Goal: Book appointment/travel/reservation

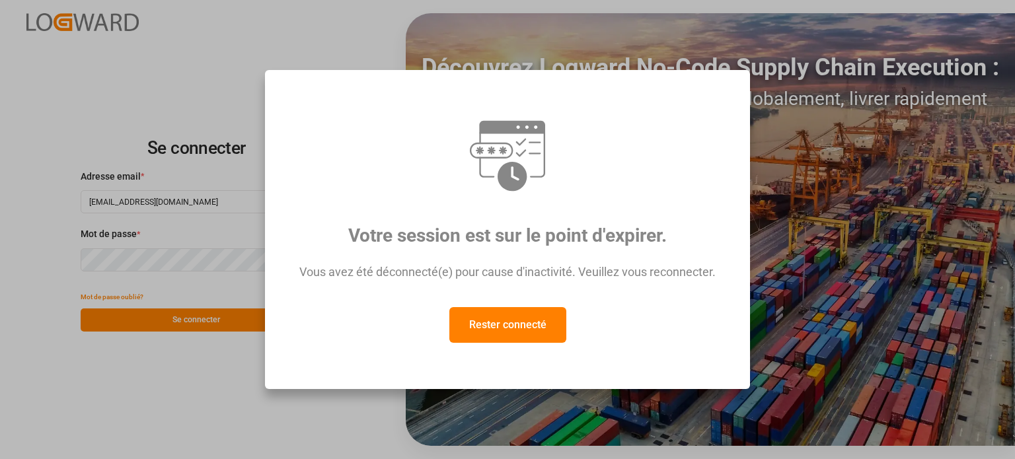
click at [531, 331] on font "Rester connecté" at bounding box center [507, 324] width 77 height 13
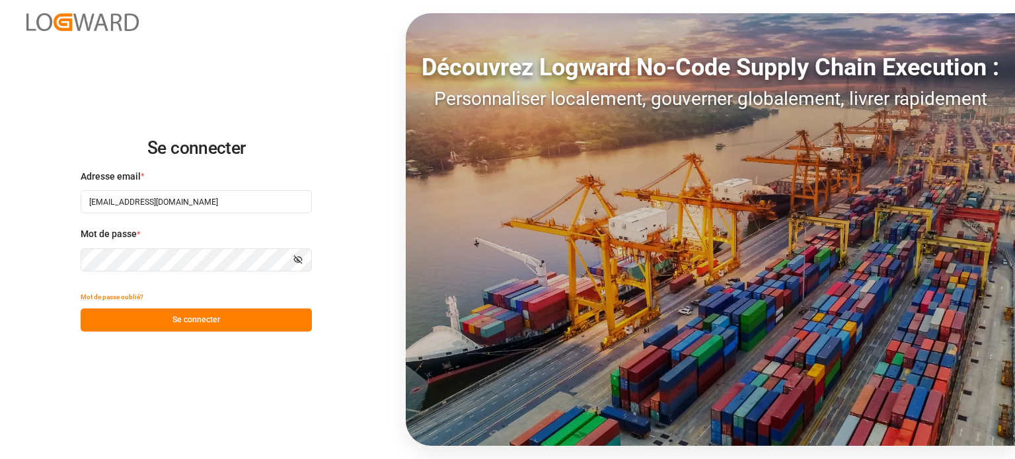
click at [213, 319] on font "Se connecter" at bounding box center [196, 319] width 48 height 9
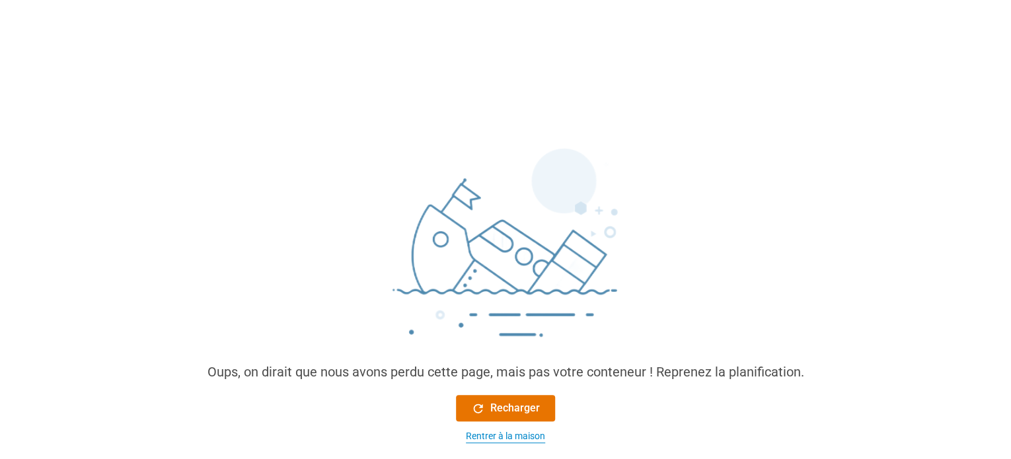
click at [516, 439] on font "Rentrer à la maison" at bounding box center [505, 436] width 79 height 11
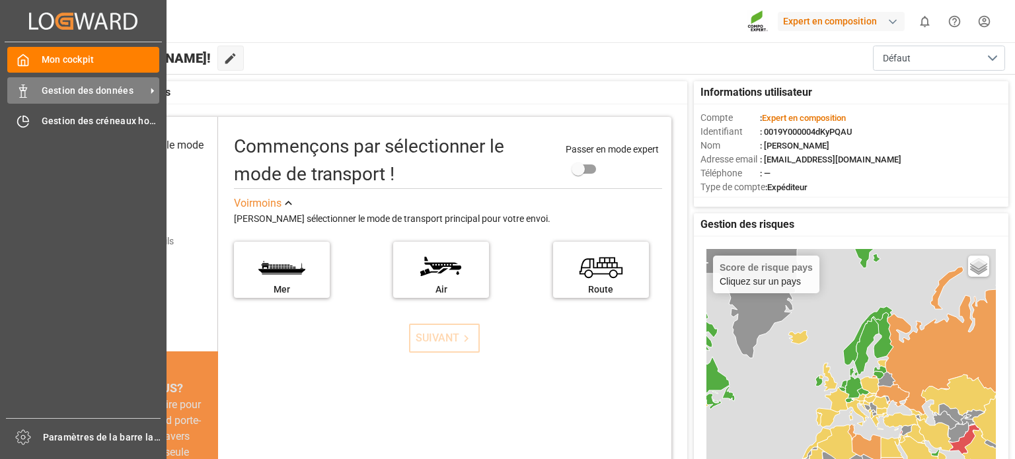
click at [34, 85] on div "Gestion des données Gestion des données" at bounding box center [83, 90] width 152 height 26
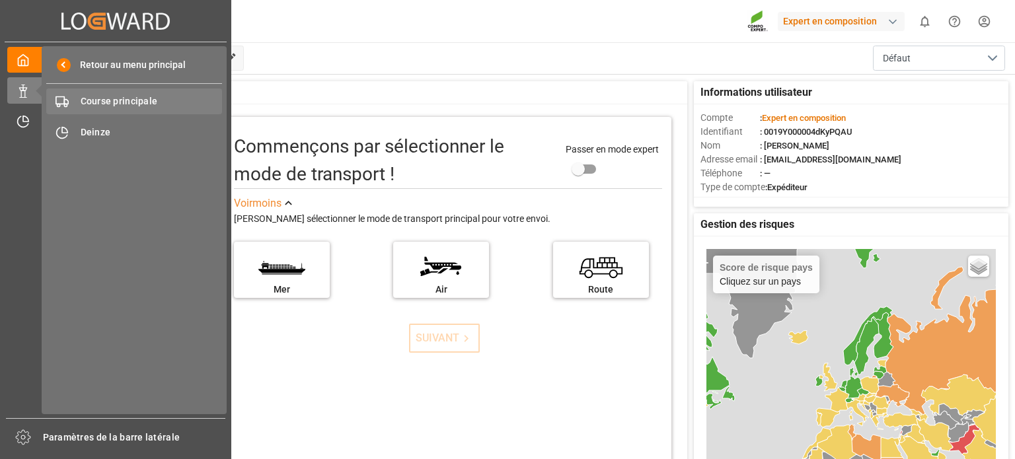
click at [0, 0] on span "Gestion des données" at bounding box center [0, 0] width 0 height 0
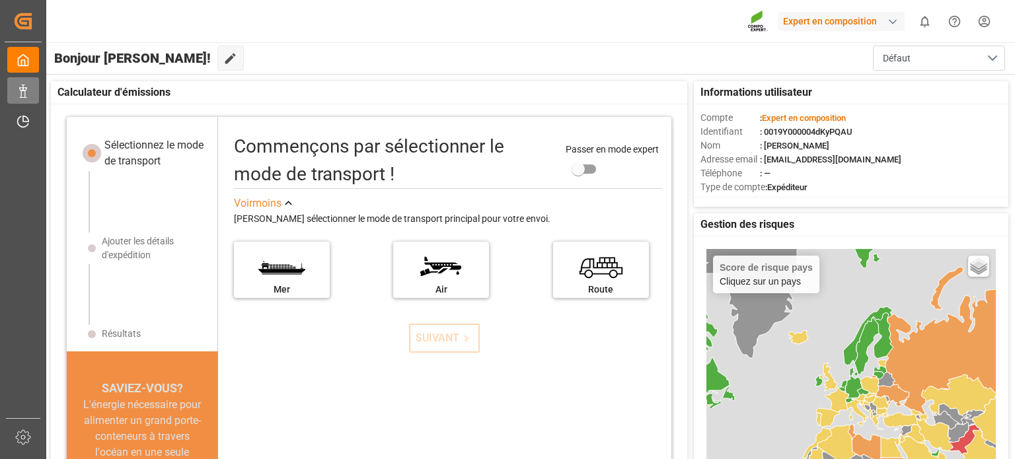
click at [34, 88] on div "Gestion des données Gestion des données" at bounding box center [23, 90] width 32 height 26
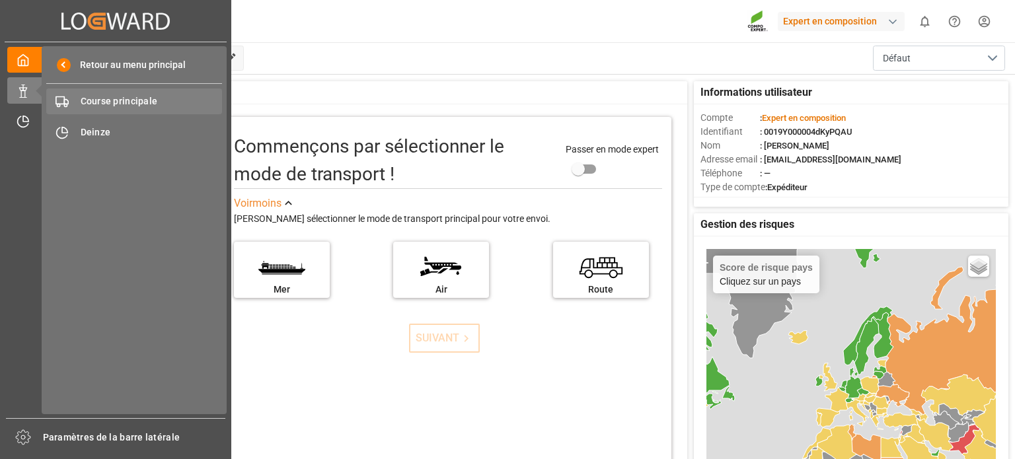
click at [126, 101] on font "Course principale" at bounding box center [119, 101] width 77 height 11
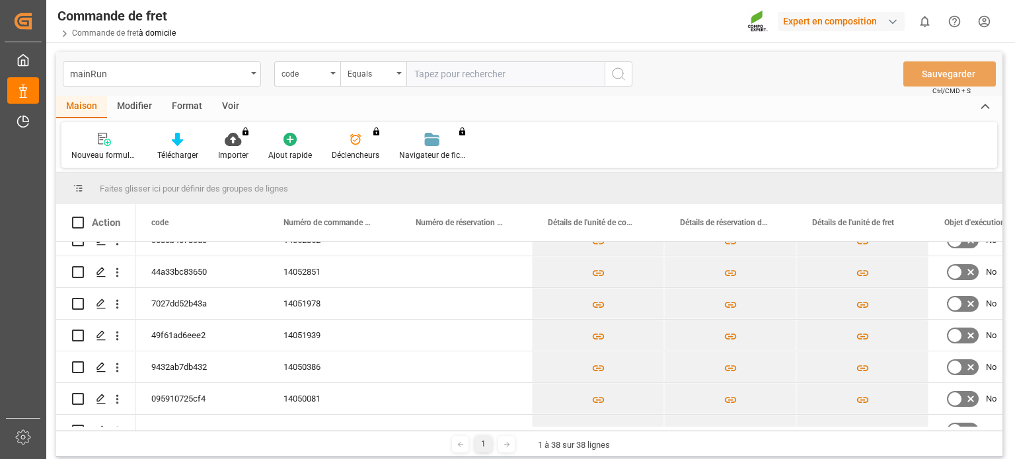
scroll to position [433, 0]
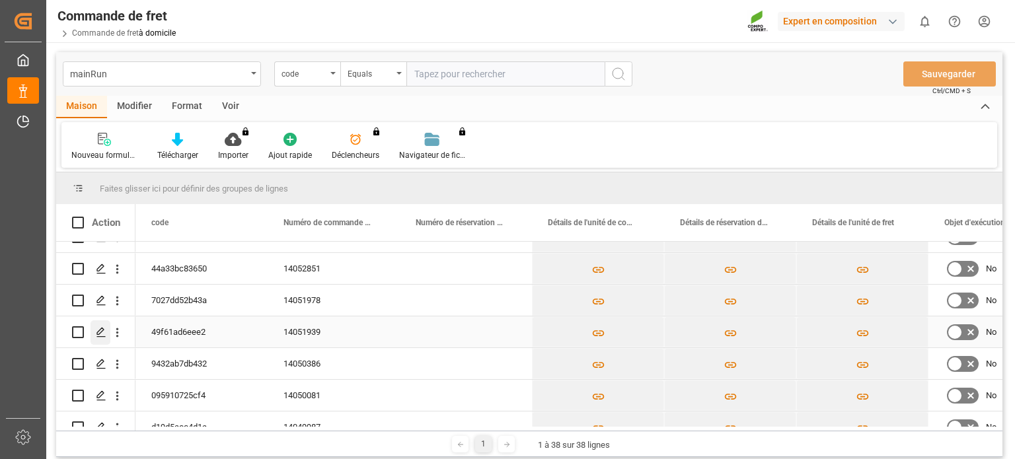
click at [100, 327] on icon "Appuyez sur ESPACE pour sélectionner cette ligne." at bounding box center [101, 332] width 11 height 11
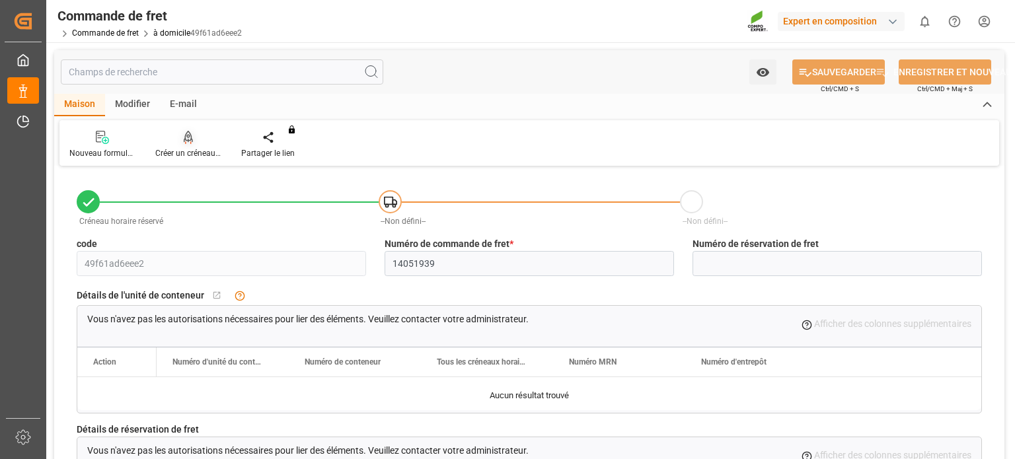
click at [182, 156] on font "Créer un créneau horaire" at bounding box center [198, 153] width 87 height 9
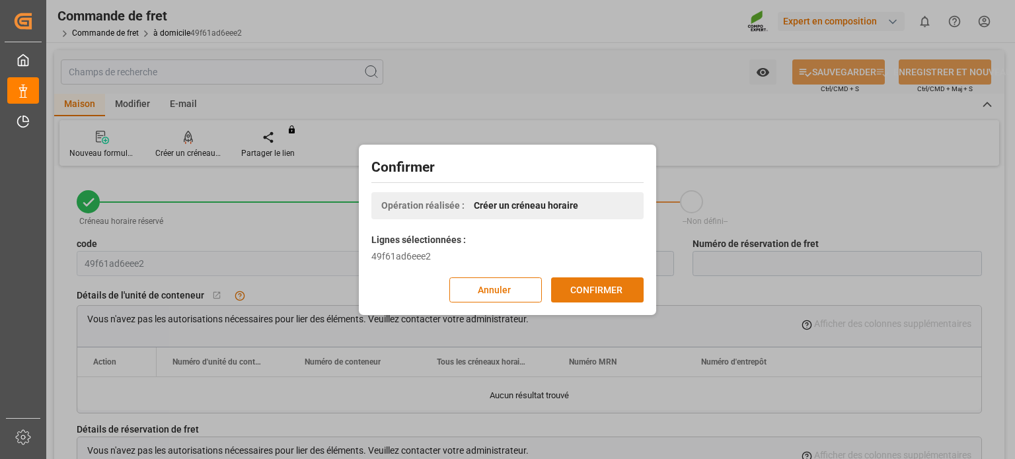
click at [566, 287] on button "CONFIRMER" at bounding box center [597, 289] width 92 height 25
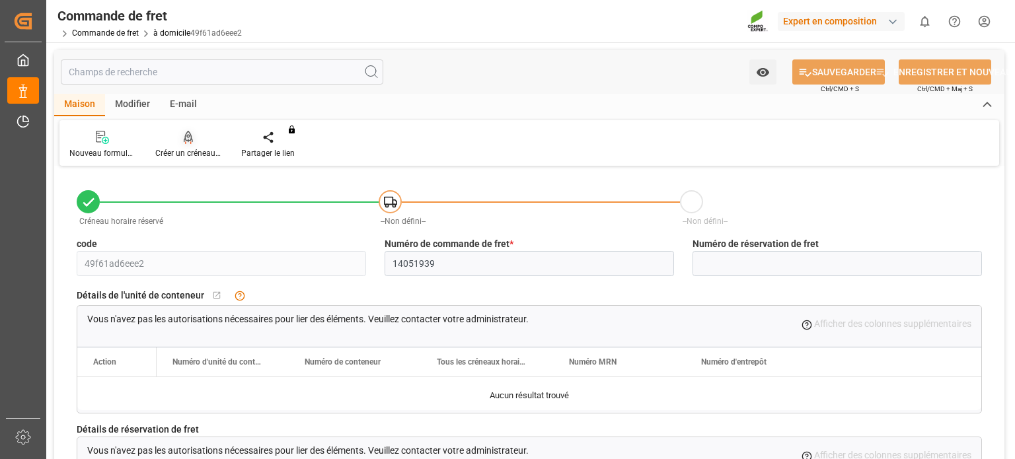
click at [188, 147] on div "Créer un créneau horaire" at bounding box center [188, 144] width 86 height 29
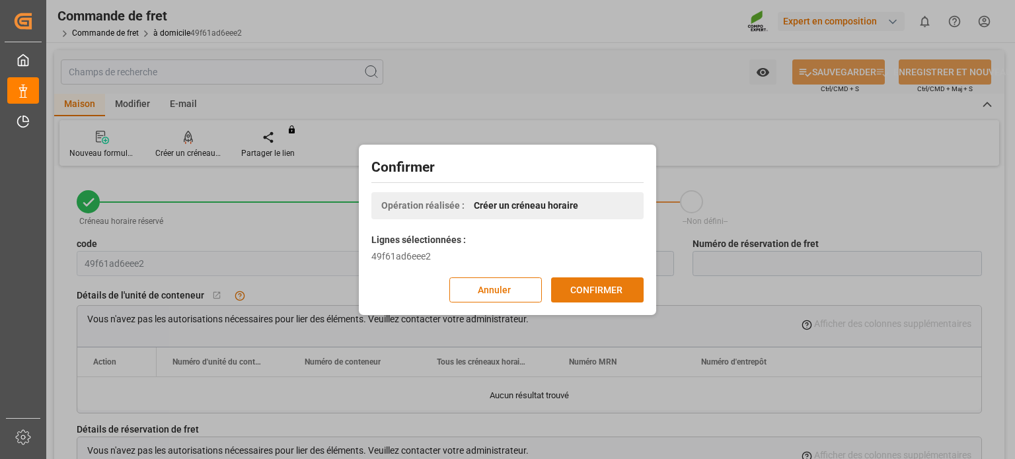
click at [612, 289] on font "CONFIRMER" at bounding box center [596, 289] width 52 height 11
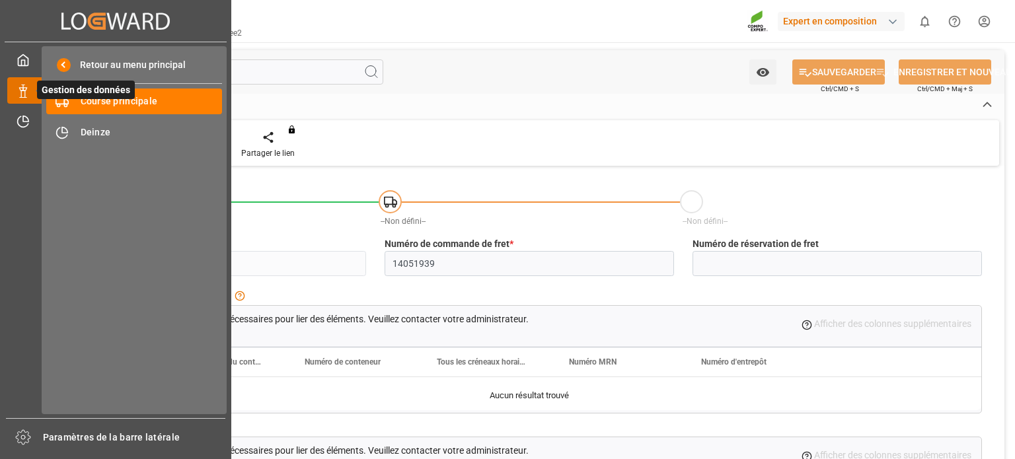
click at [92, 97] on span "Gestion des données" at bounding box center [86, 90] width 98 height 18
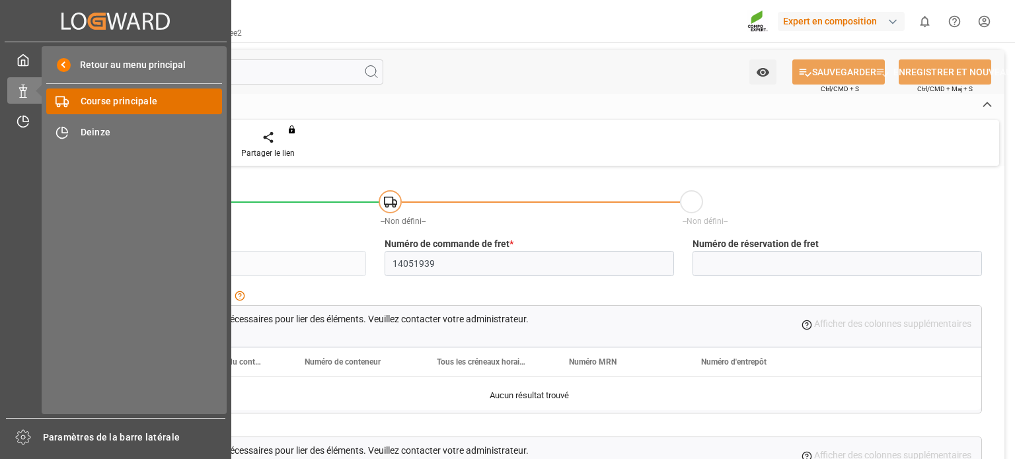
click at [122, 102] on font "Course principale" at bounding box center [119, 101] width 77 height 11
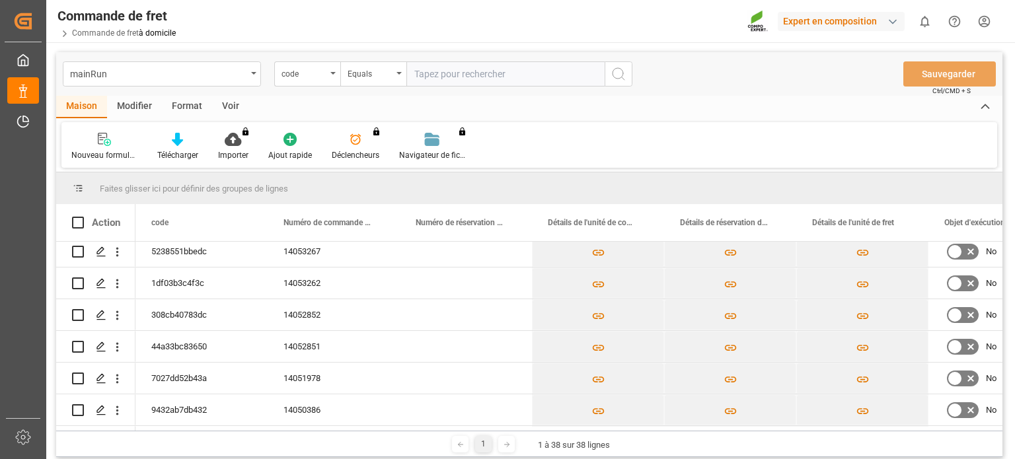
scroll to position [398, 0]
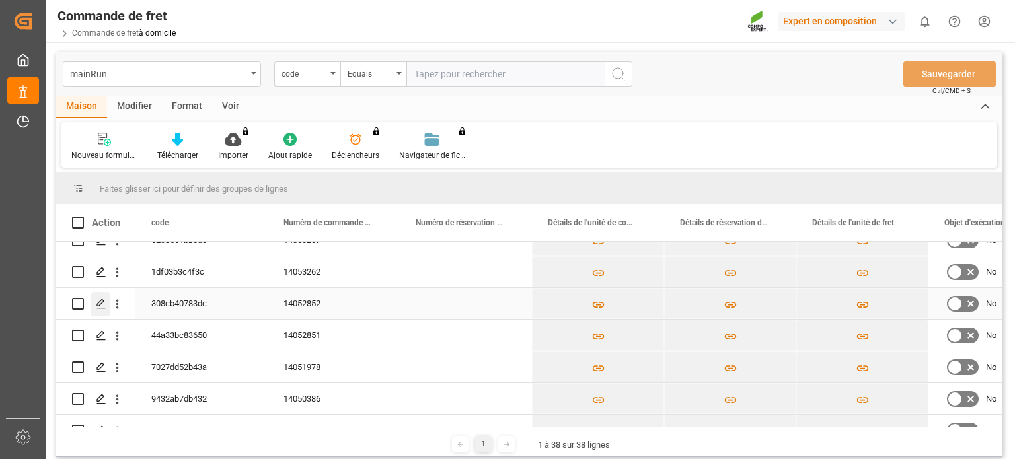
click at [104, 301] on icon "Appuyez sur ESPACE pour sélectionner cette ligne." at bounding box center [101, 304] width 11 height 11
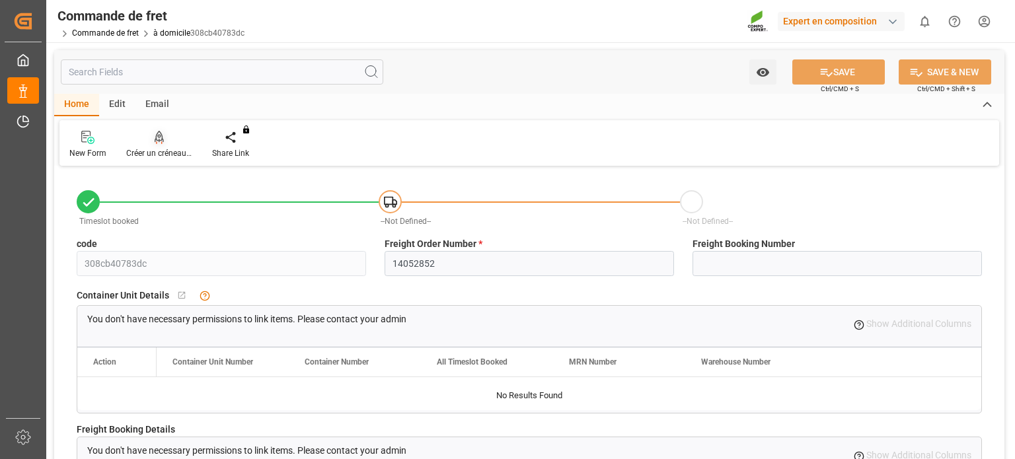
click at [167, 150] on font "Créer un créneau horaire" at bounding box center [169, 153] width 87 height 9
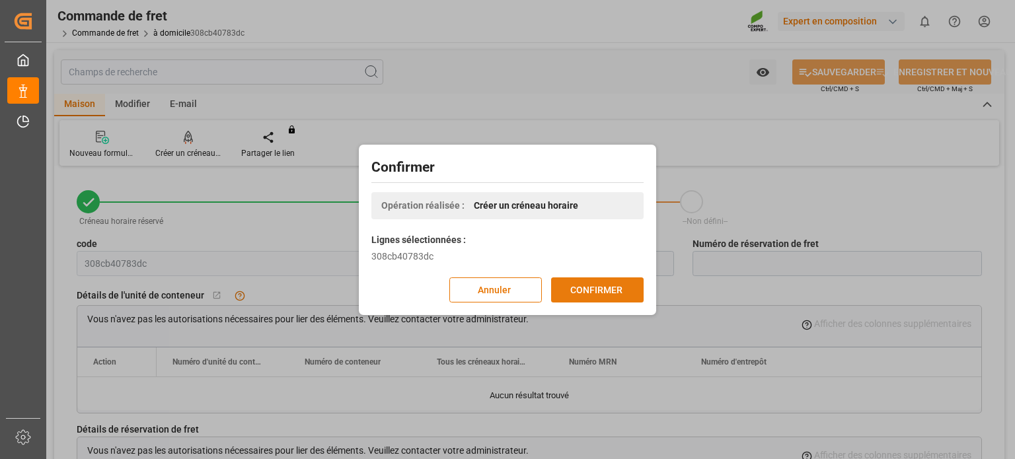
click at [589, 296] on font "CONFIRMER" at bounding box center [596, 290] width 52 height 15
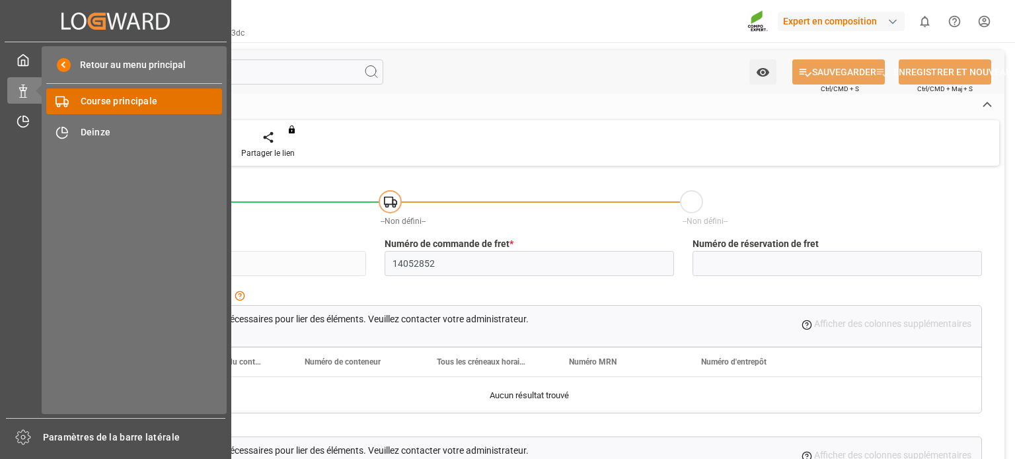
click at [99, 102] on font "Course principale" at bounding box center [119, 101] width 77 height 11
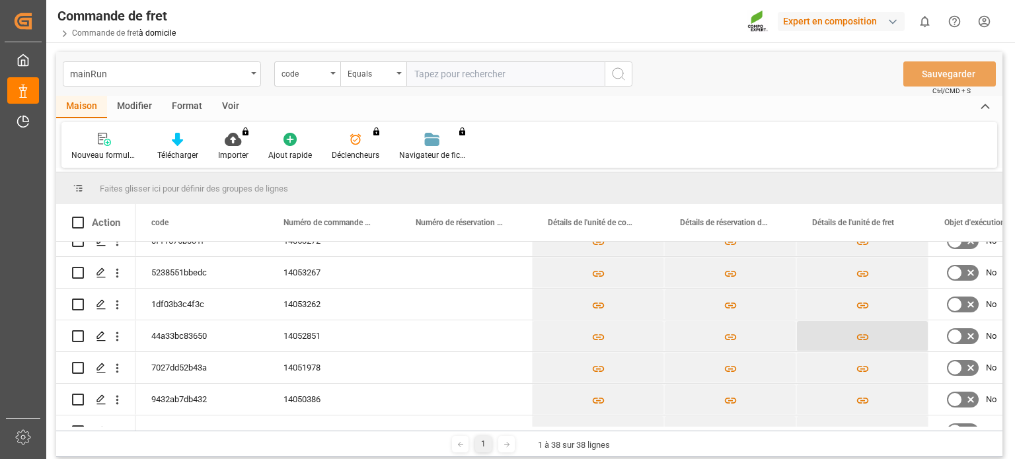
scroll to position [401, 0]
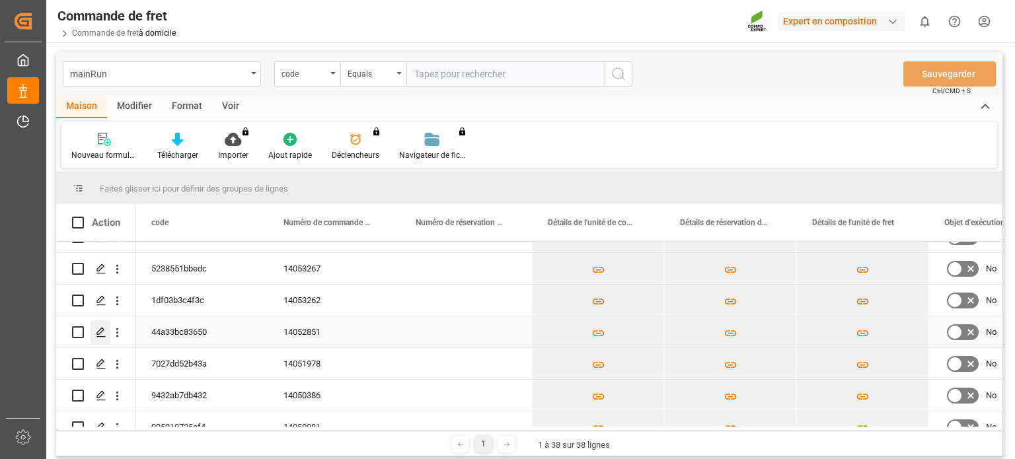
click at [98, 330] on icon "Appuyez sur ESPACE pour sélectionner cette ligne." at bounding box center [101, 332] width 11 height 11
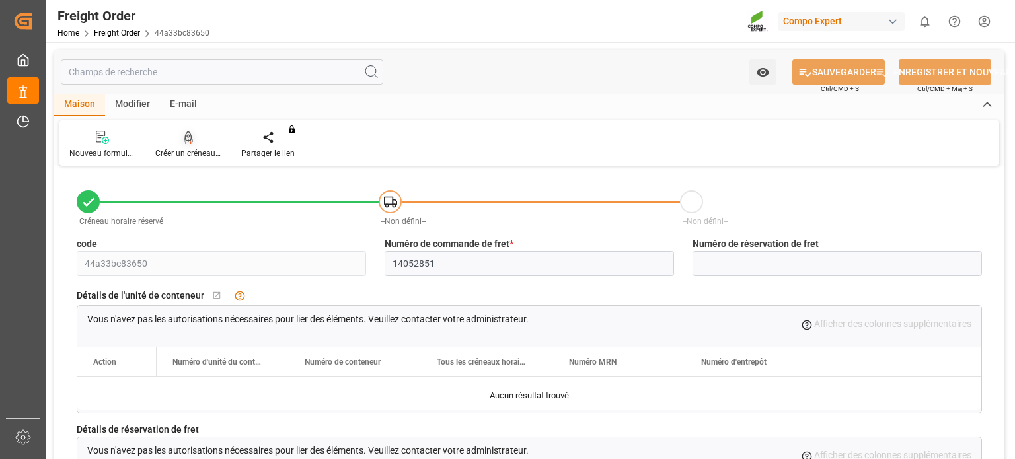
click at [196, 145] on div "Créer un créneau horaire" at bounding box center [188, 144] width 86 height 29
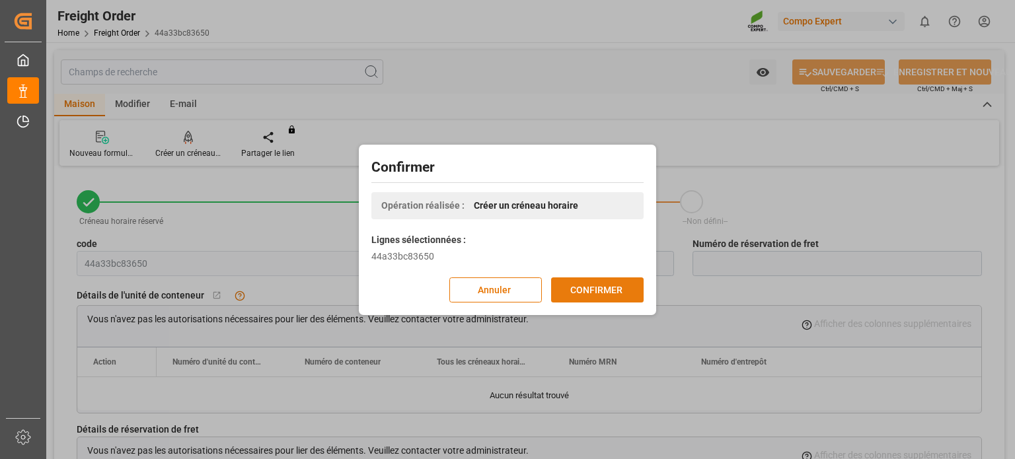
click at [595, 292] on font "CONFIRMER" at bounding box center [596, 289] width 52 height 11
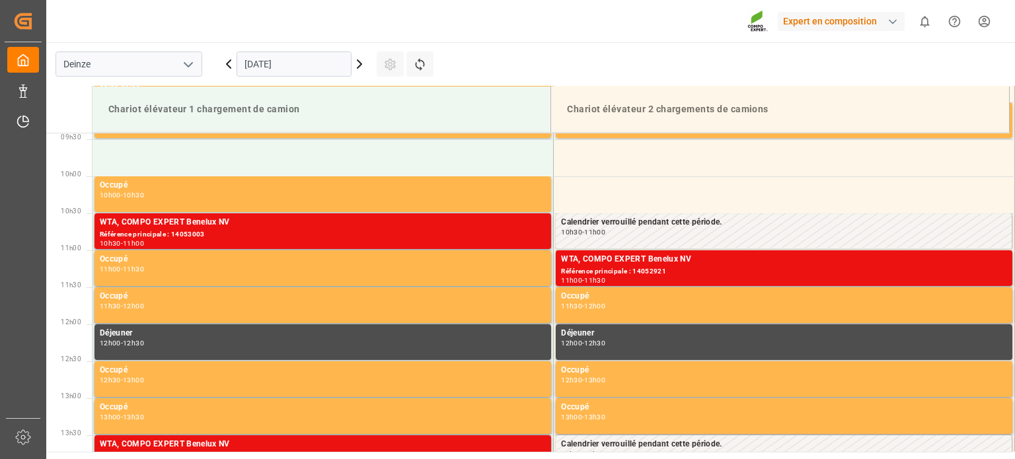
click at [264, 67] on input "[DATE]" at bounding box center [294, 64] width 115 height 25
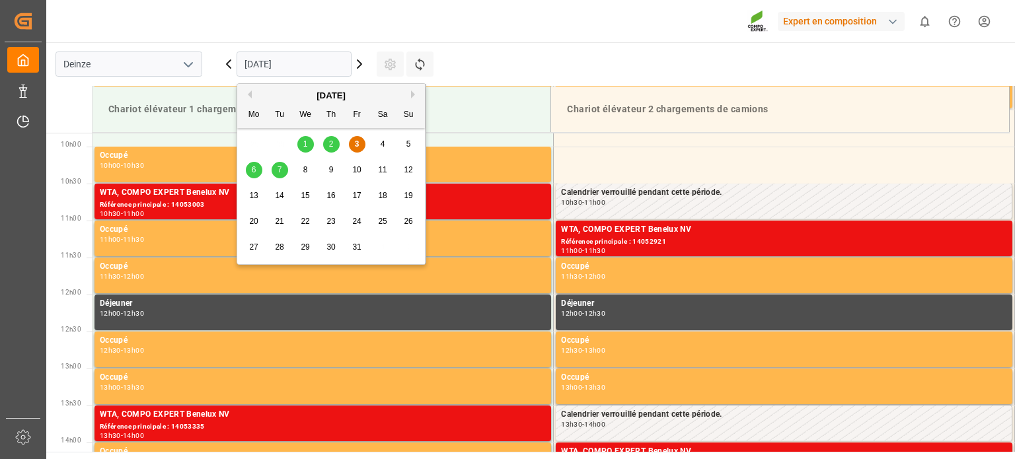
scroll to position [731, 0]
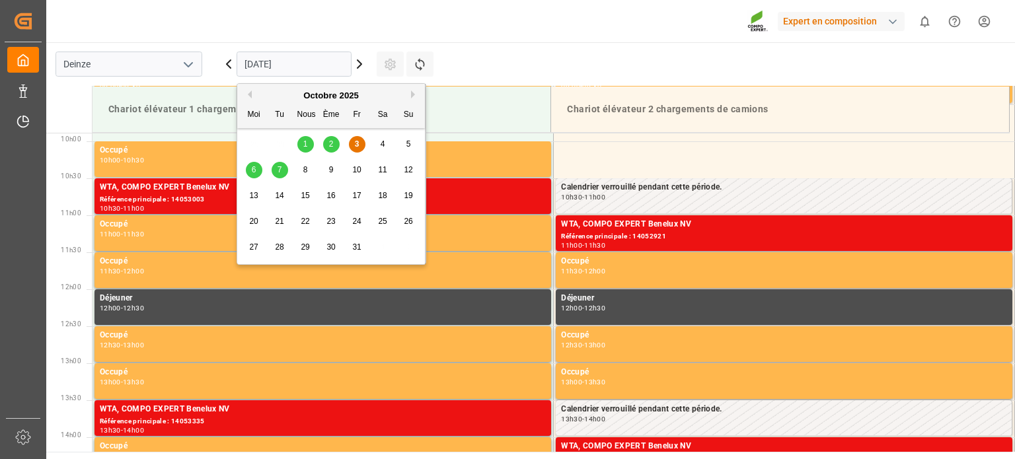
click at [280, 178] on div "7" at bounding box center [280, 171] width 17 height 16
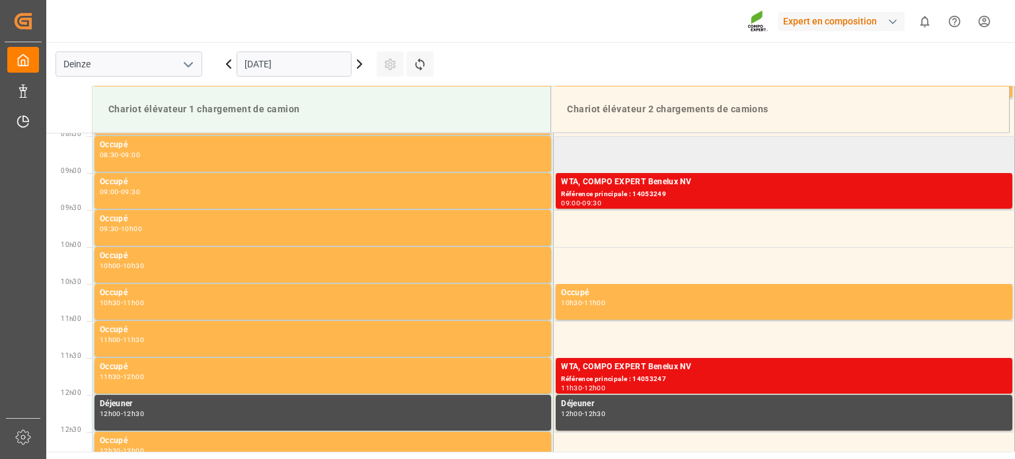
scroll to position [533, 0]
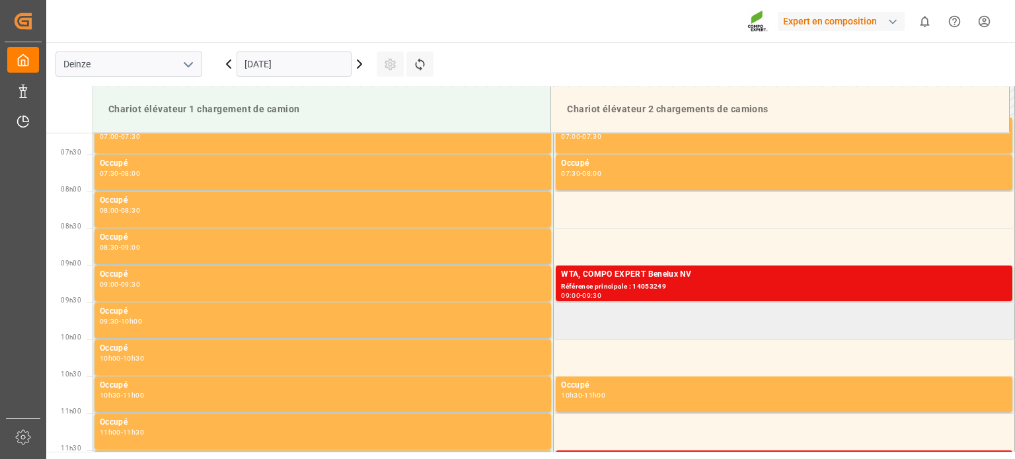
click at [605, 312] on td at bounding box center [784, 321] width 461 height 37
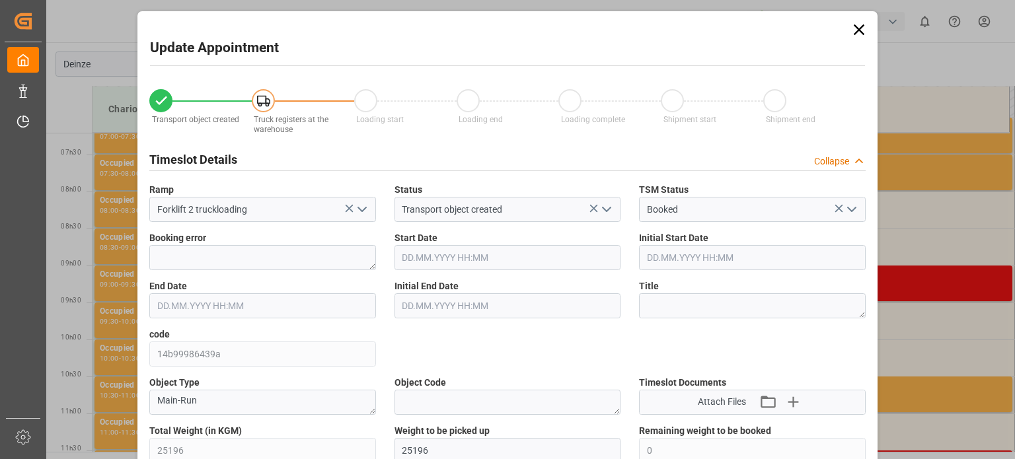
type input "25196"
type input "0"
type input "33"
type input "07.10.2025 09:30"
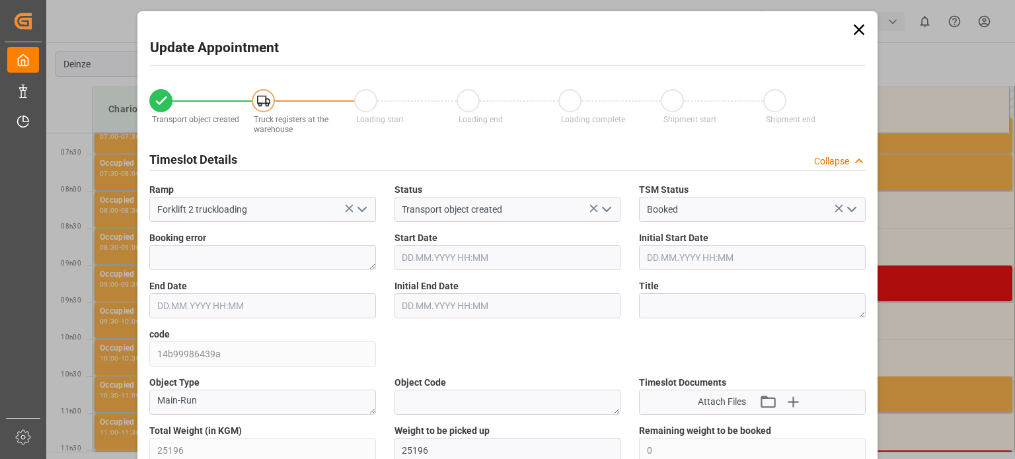
type input "07.10.2025 10:00"
type input "03.09.2025 11:51"
type input "03.10.2025 09:22"
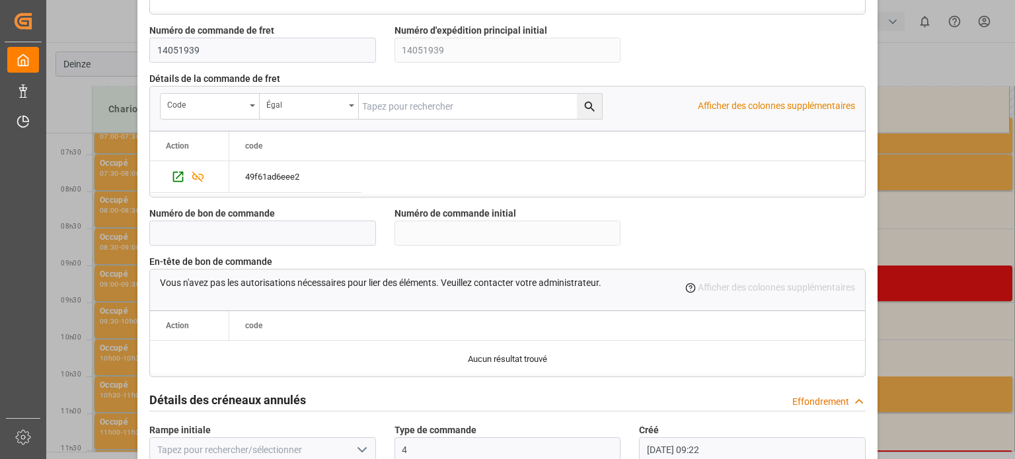
scroll to position [1279, 0]
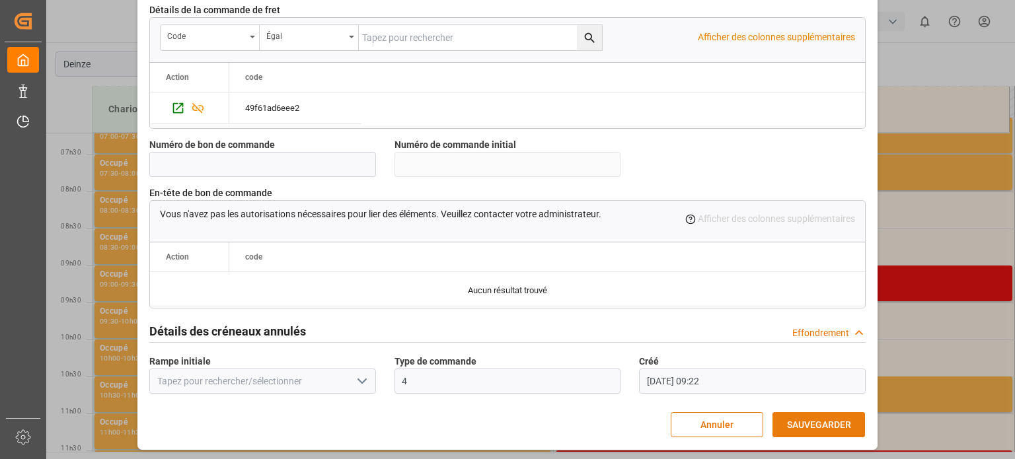
click at [805, 422] on font "SAUVEGARDER" at bounding box center [819, 425] width 64 height 11
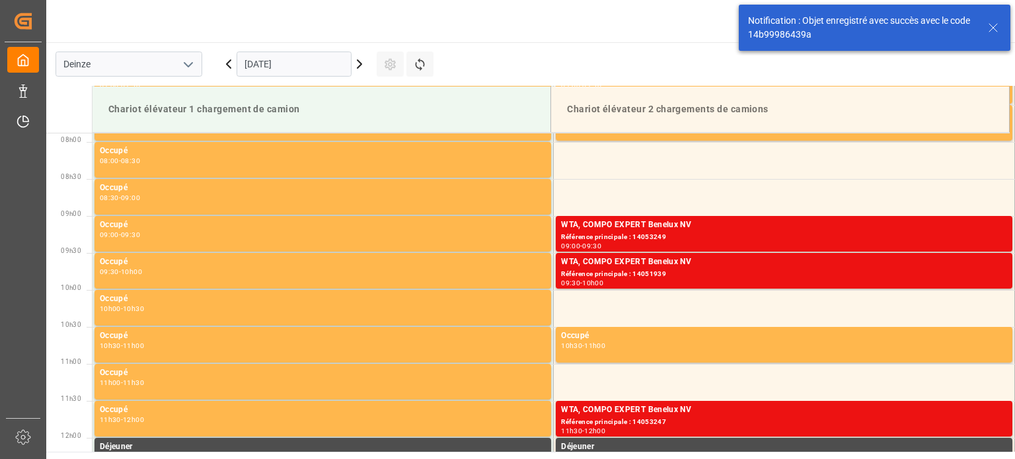
scroll to position [583, 0]
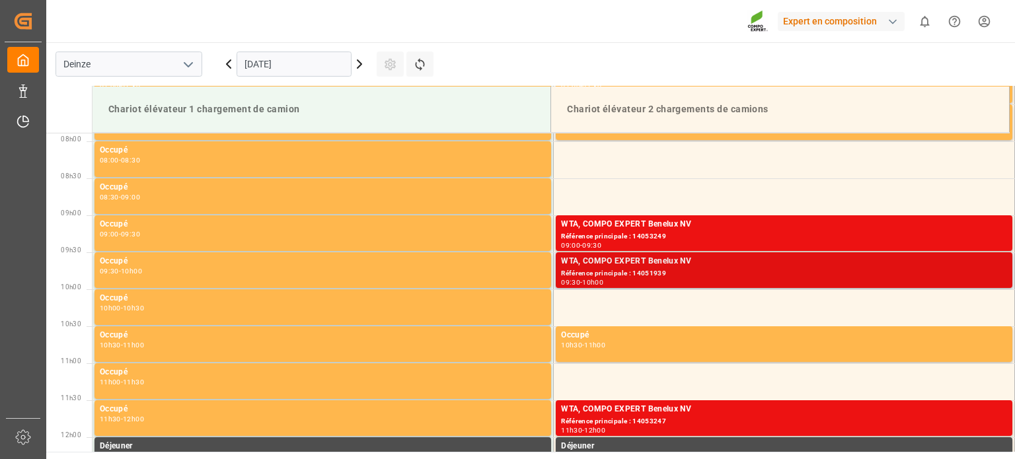
click at [628, 281] on div "09:30 - 10h00" at bounding box center [784, 282] width 446 height 7
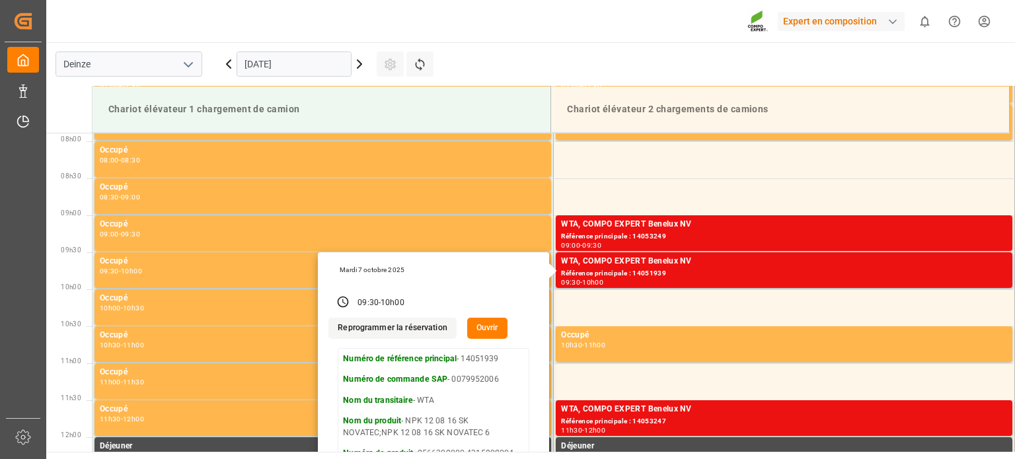
click at [481, 324] on font "Ouvrir" at bounding box center [487, 327] width 22 height 9
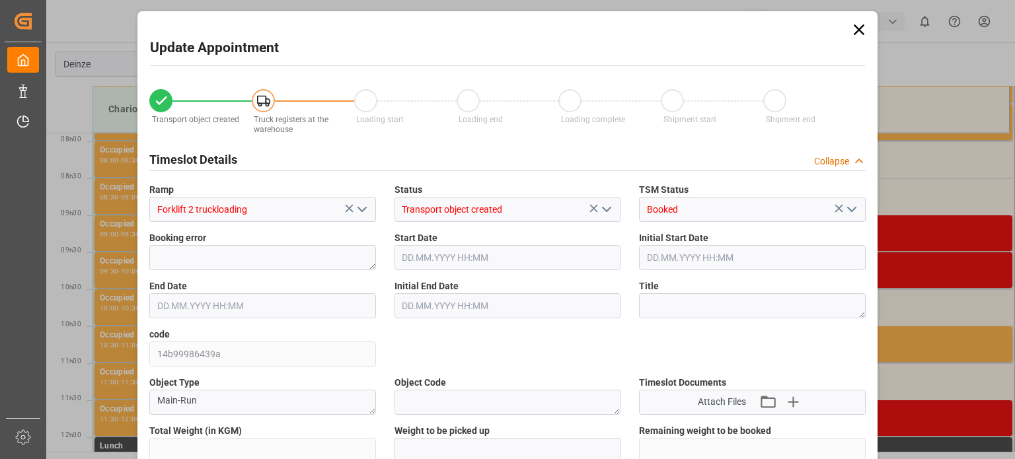
type input "25196"
type input "0"
type input "33"
type input "07.10.2025 09:30"
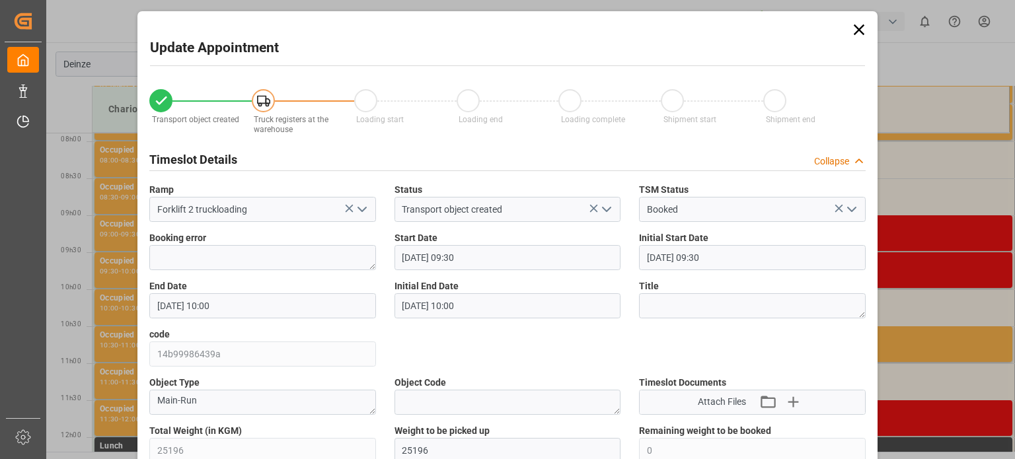
type input "07.10.2025 09:30"
type input "07.10.2025 10:00"
type input "03.09.2025 11:51"
type input "03.10.2025 09:22"
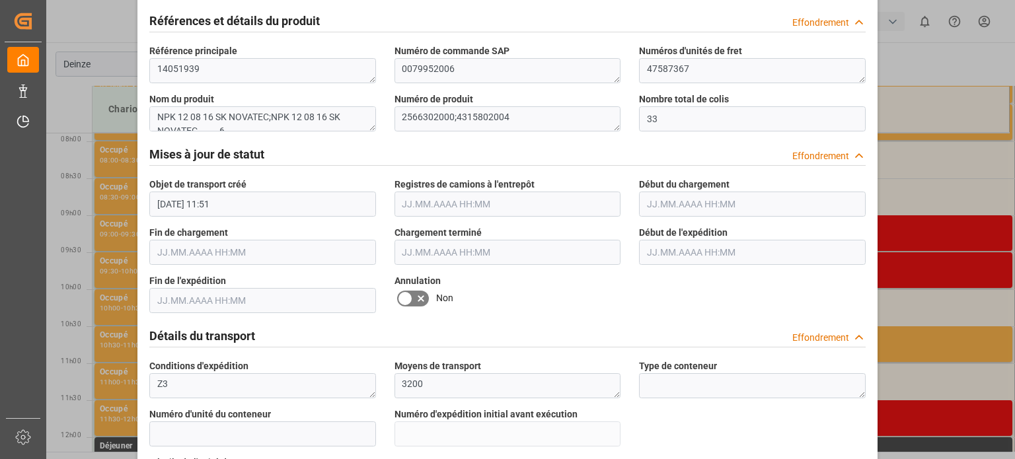
scroll to position [727, 0]
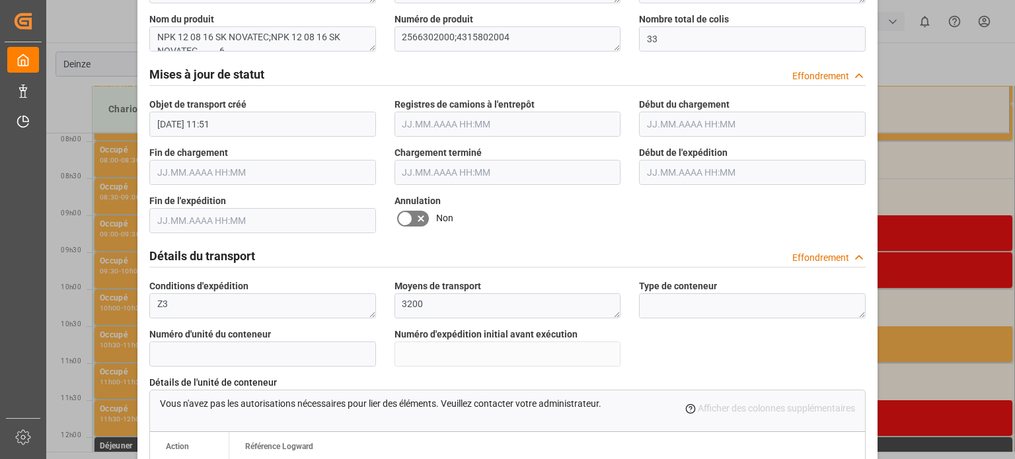
click at [406, 226] on icon at bounding box center [405, 219] width 16 height 16
click at [0, 0] on input "checkbox" at bounding box center [0, 0] width 0 height 0
click at [406, 219] on icon at bounding box center [405, 219] width 16 height 16
click at [0, 0] on input "checkbox" at bounding box center [0, 0] width 0 height 0
click at [404, 219] on icon at bounding box center [405, 219] width 16 height 16
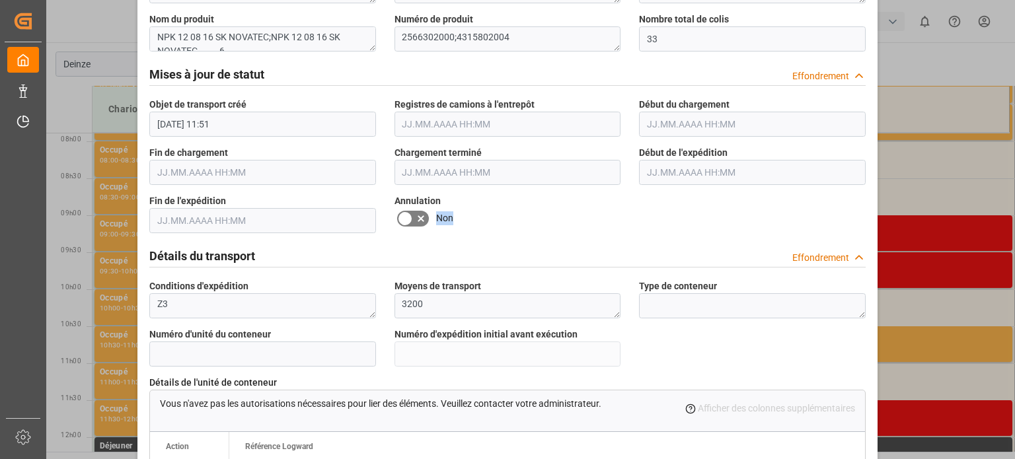
click at [0, 0] on input "checkbox" at bounding box center [0, 0] width 0 height 0
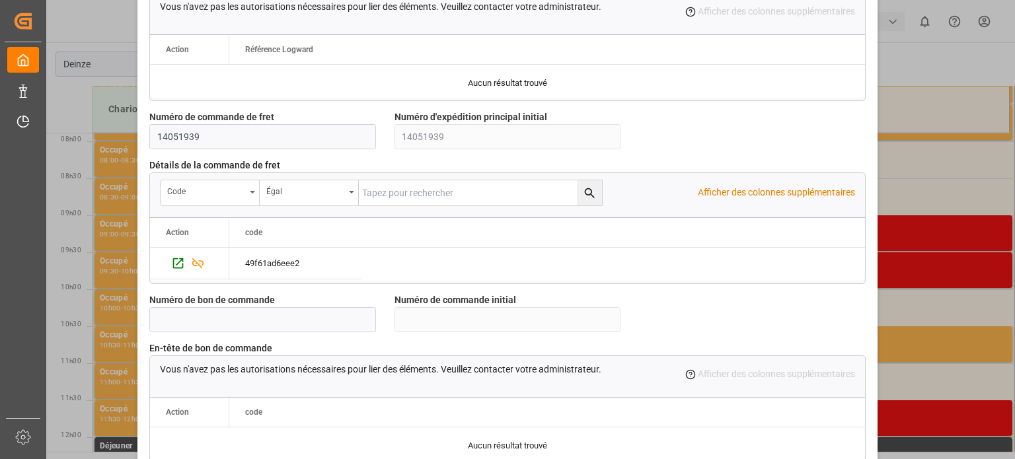
scroll to position [1279, 0]
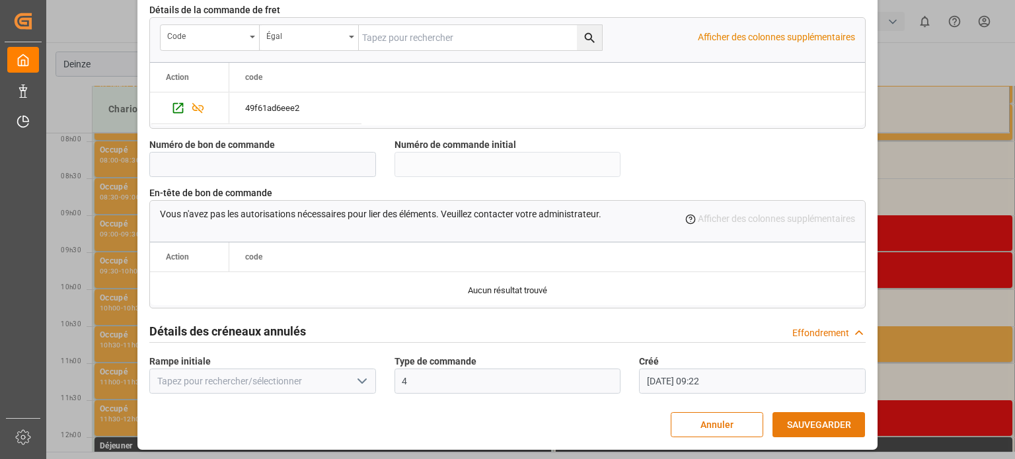
click at [806, 415] on button "SAUVEGARDER" at bounding box center [818, 424] width 92 height 25
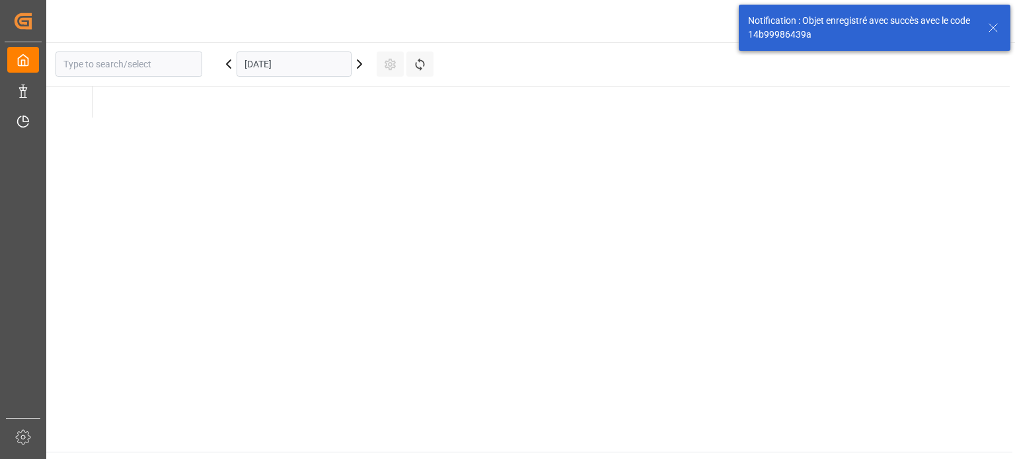
type input "Deinze"
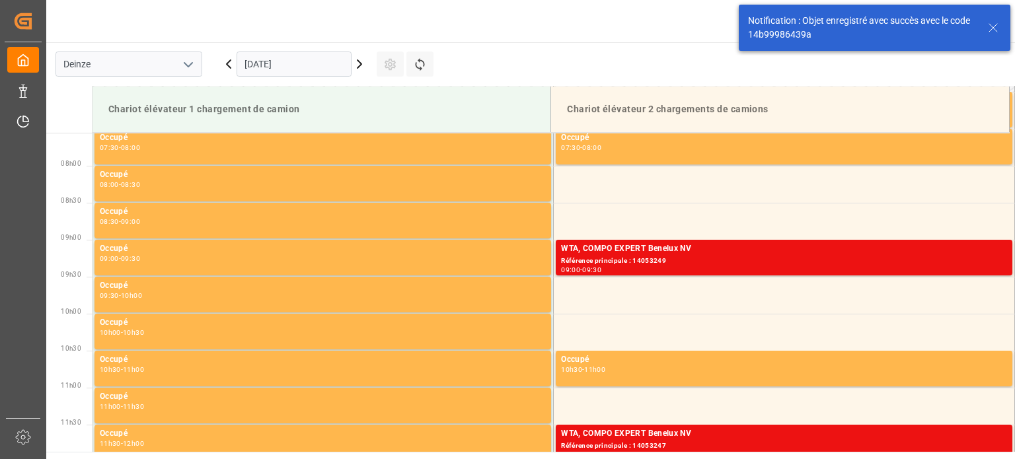
scroll to position [583, 0]
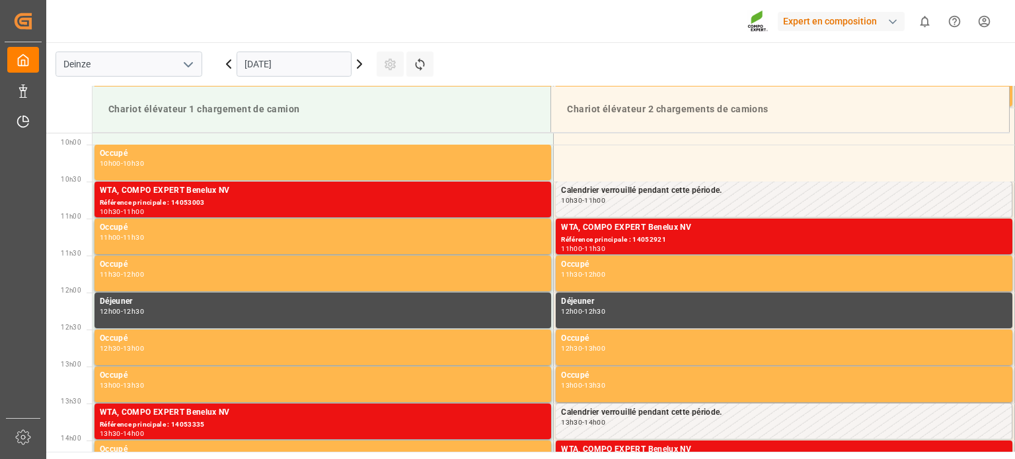
scroll to position [731, 0]
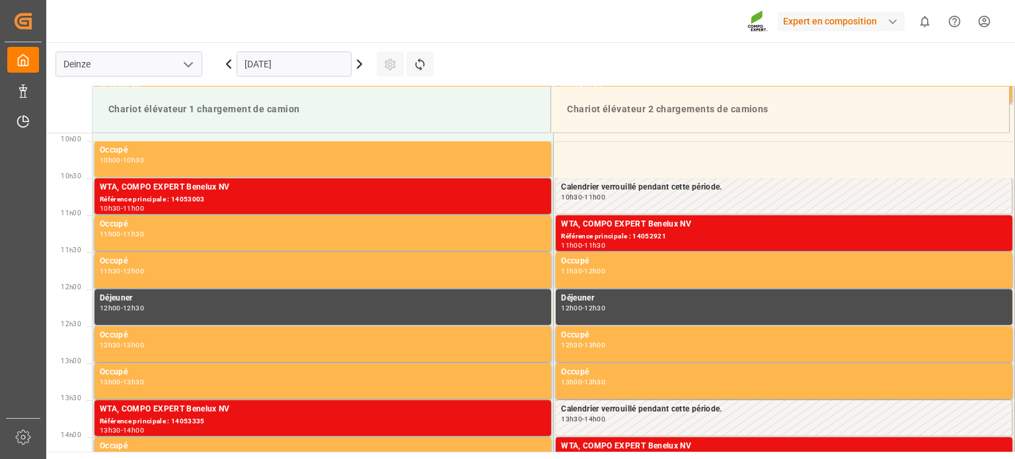
click at [285, 64] on input "03.10.2025" at bounding box center [294, 64] width 115 height 25
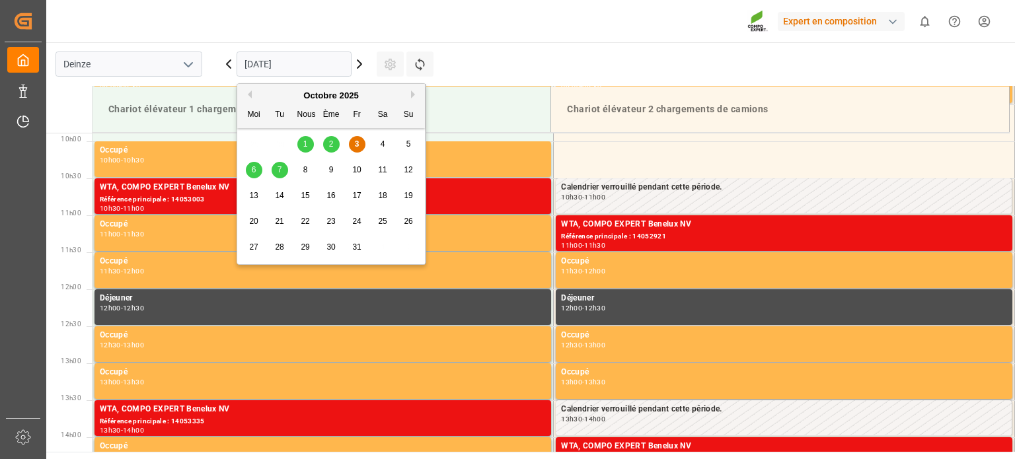
click at [277, 172] on font "7" at bounding box center [279, 169] width 5 height 9
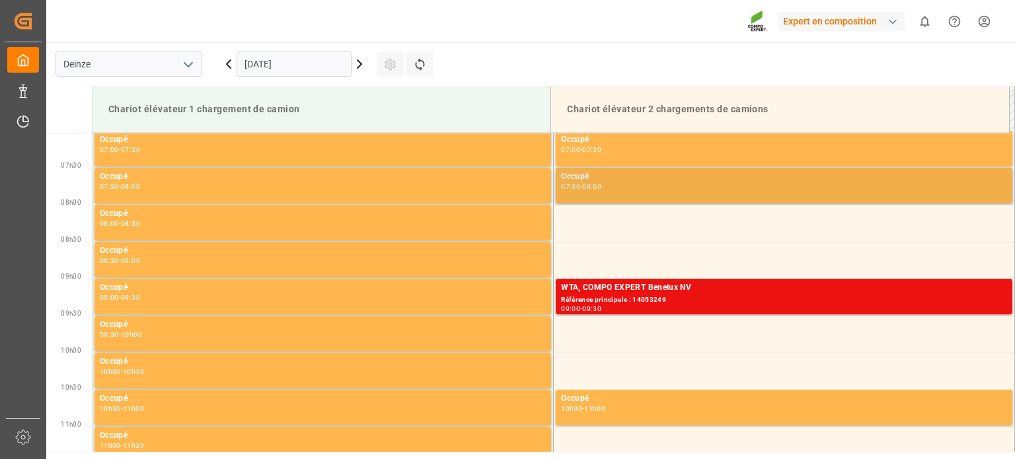
scroll to position [466, 0]
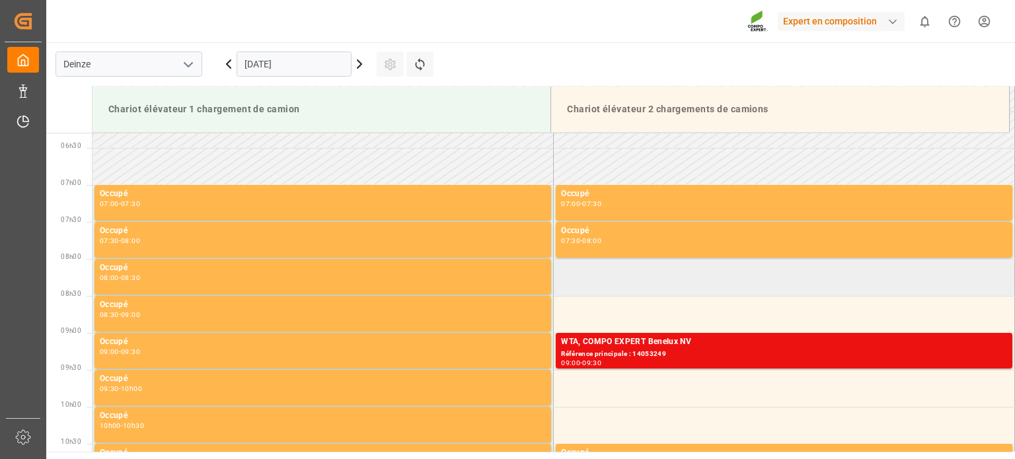
click at [618, 282] on td at bounding box center [784, 277] width 461 height 37
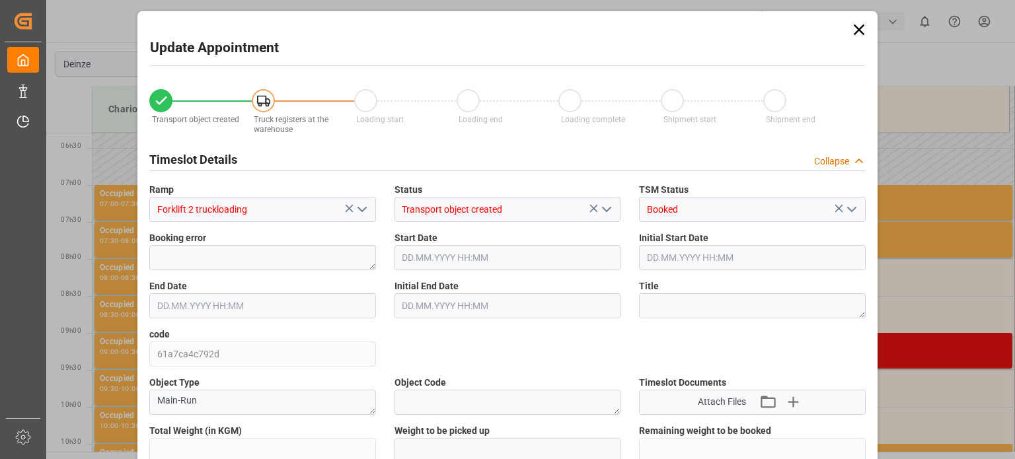
type input "25196"
type input "0"
type input "33"
type input "07.10.2025 08:00"
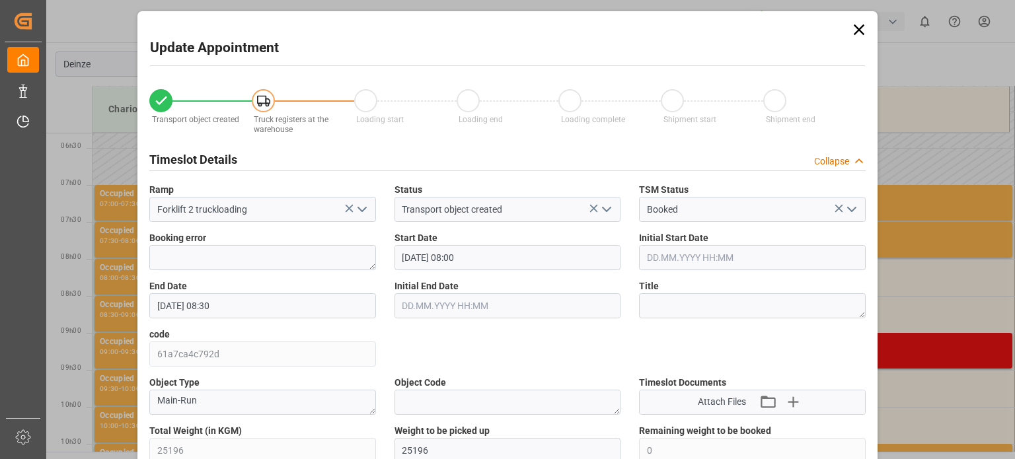
type input "07.10.2025 08:30"
type input "03.09.2025 11:51"
type input "03.10.2025 09:23"
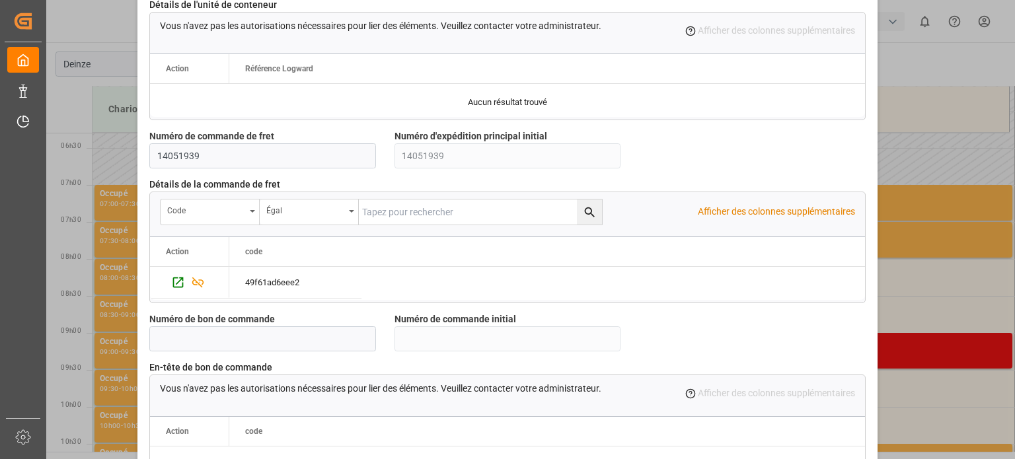
scroll to position [1255, 0]
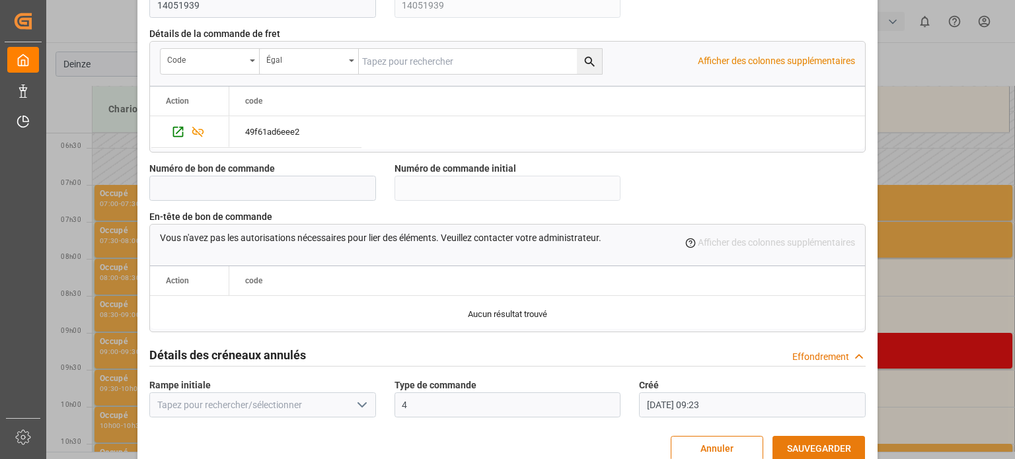
click at [821, 441] on font "SAUVEGARDER" at bounding box center [819, 448] width 64 height 15
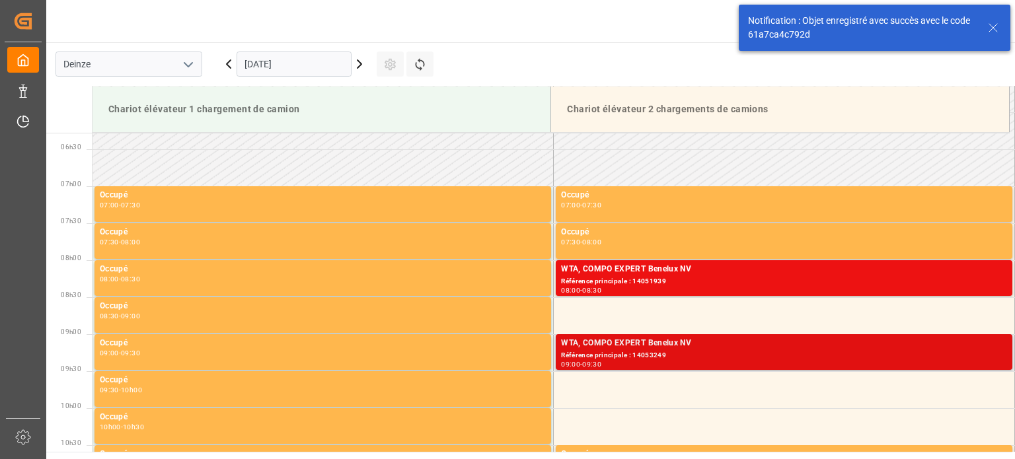
scroll to position [509, 0]
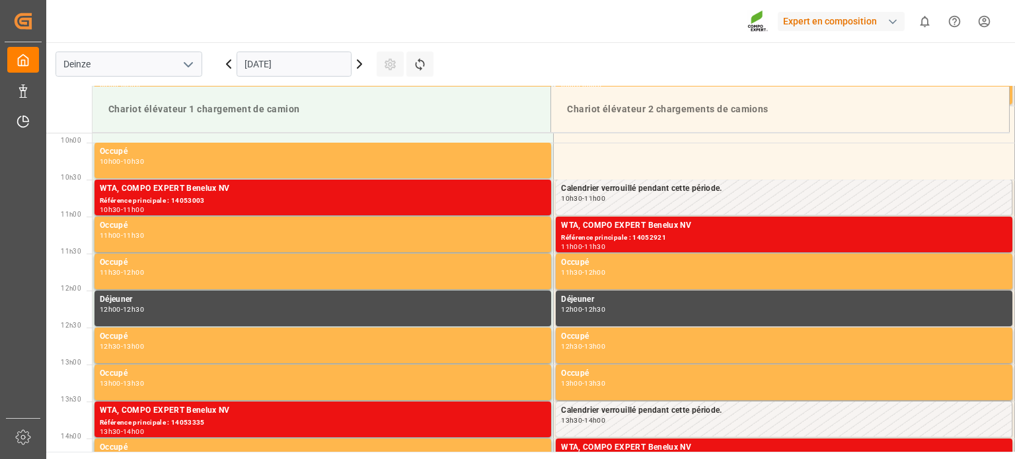
scroll to position [731, 0]
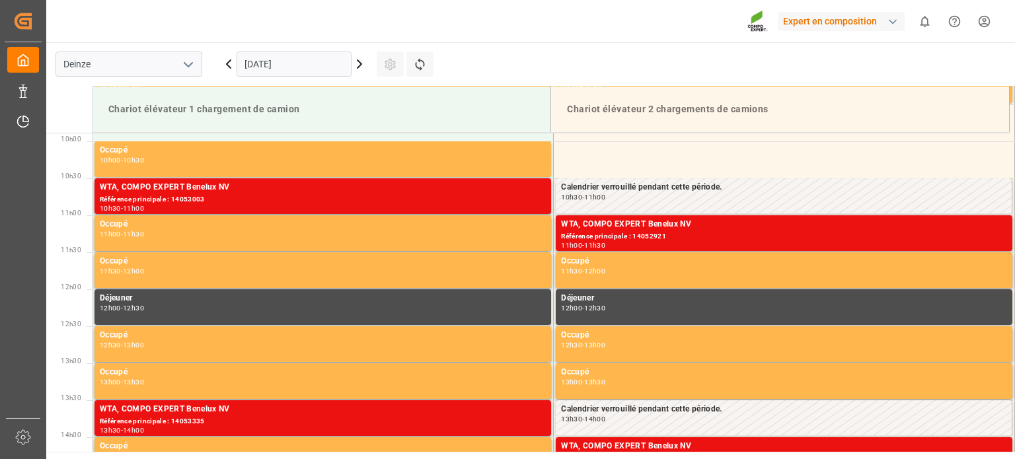
click at [300, 61] on input "[DATE]" at bounding box center [294, 64] width 115 height 25
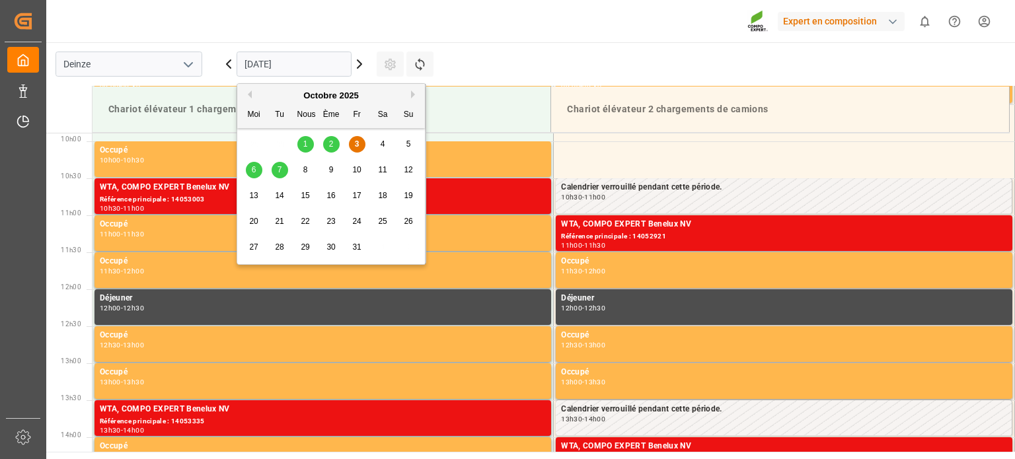
click at [280, 170] on font "7" at bounding box center [279, 169] width 5 height 9
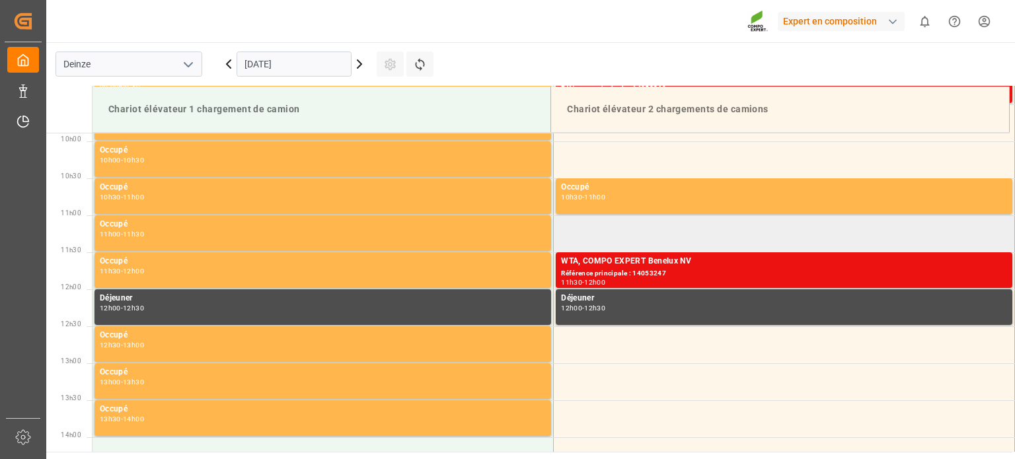
scroll to position [665, 0]
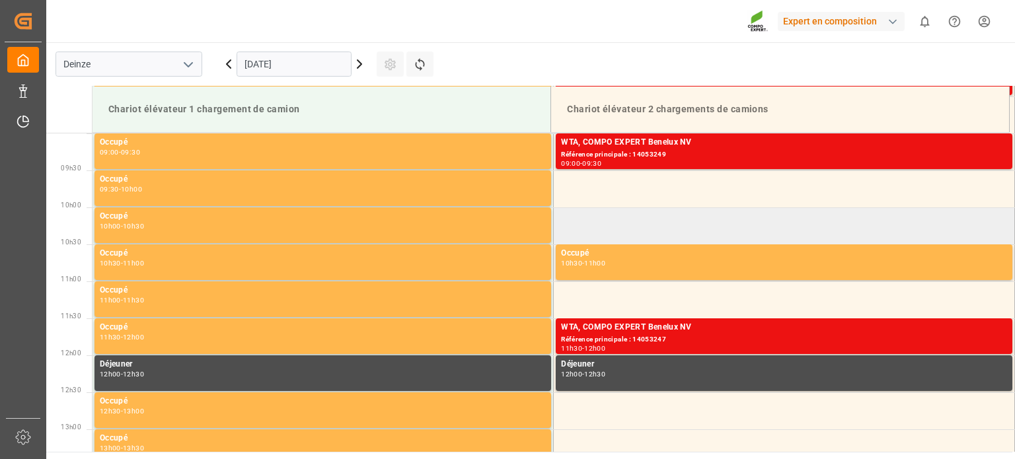
click at [608, 227] on td at bounding box center [784, 225] width 461 height 37
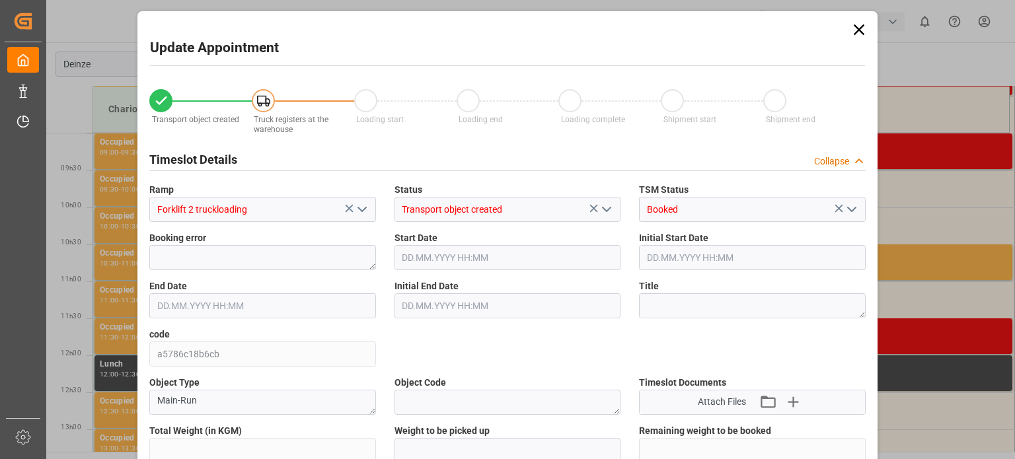
type input "25284"
type input "0"
type input "42"
type input "07.10.2025 10:00"
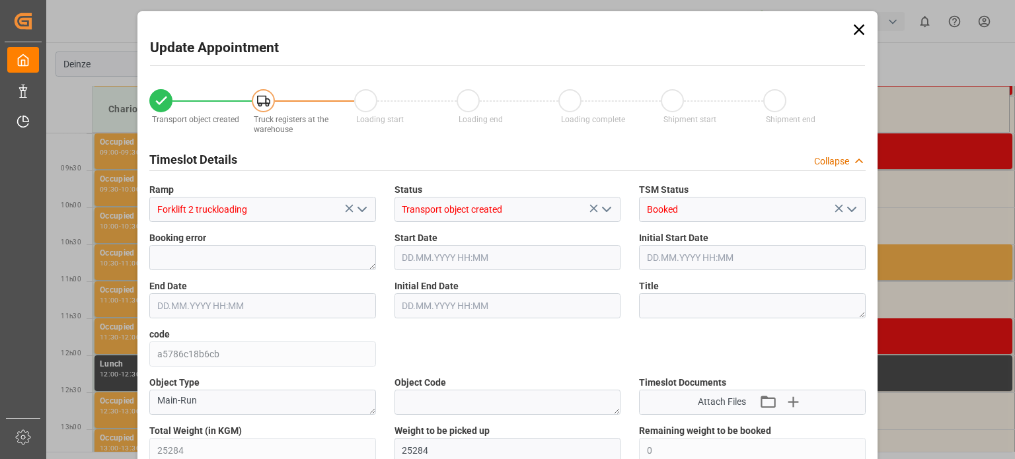
type input "07.10.2025 10:30"
type input "24.09.2025 13:40"
type input "03.10.2025 09:27"
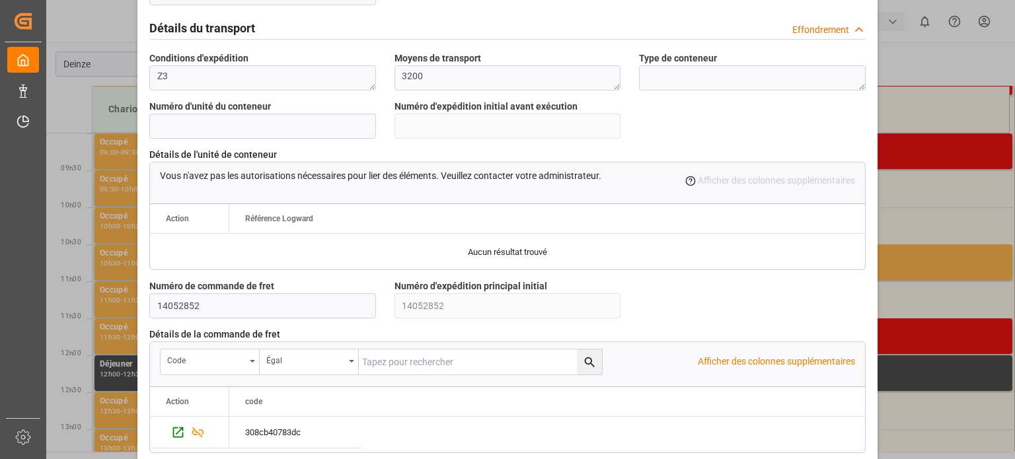
scroll to position [949, 0]
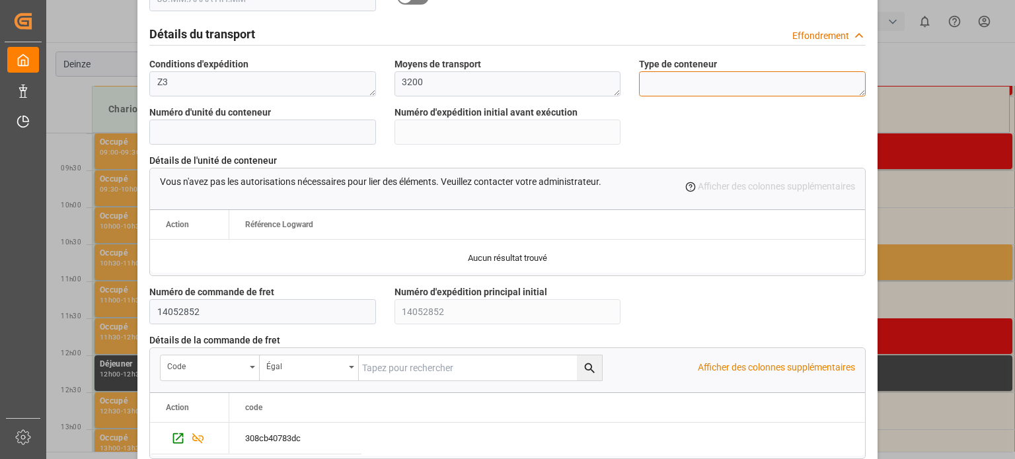
click at [676, 85] on textarea at bounding box center [752, 83] width 227 height 25
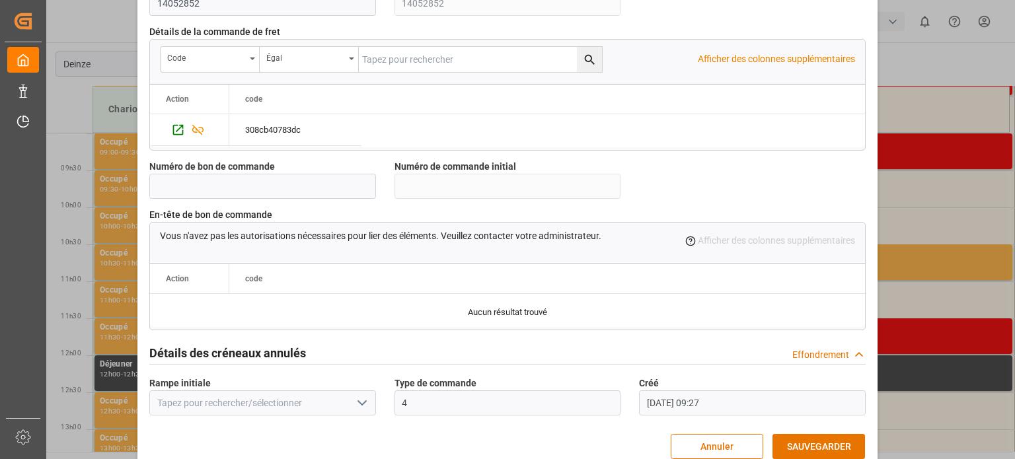
scroll to position [1279, 0]
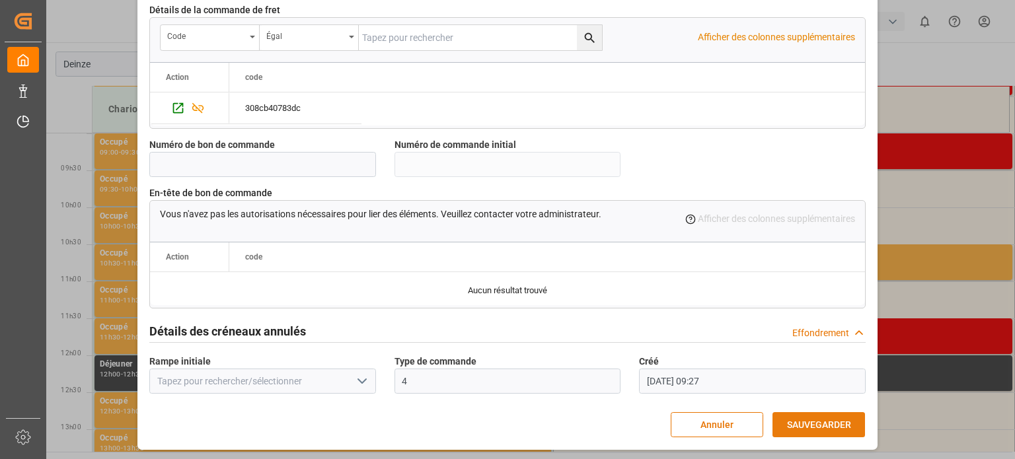
type textarea "FOND MOUVANT"
click at [797, 424] on font "SAUVEGARDER" at bounding box center [819, 425] width 64 height 11
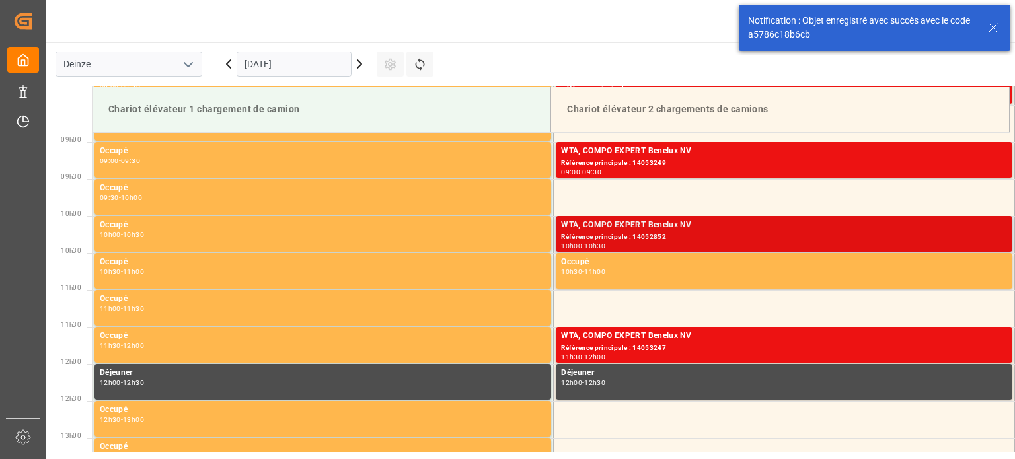
scroll to position [657, 0]
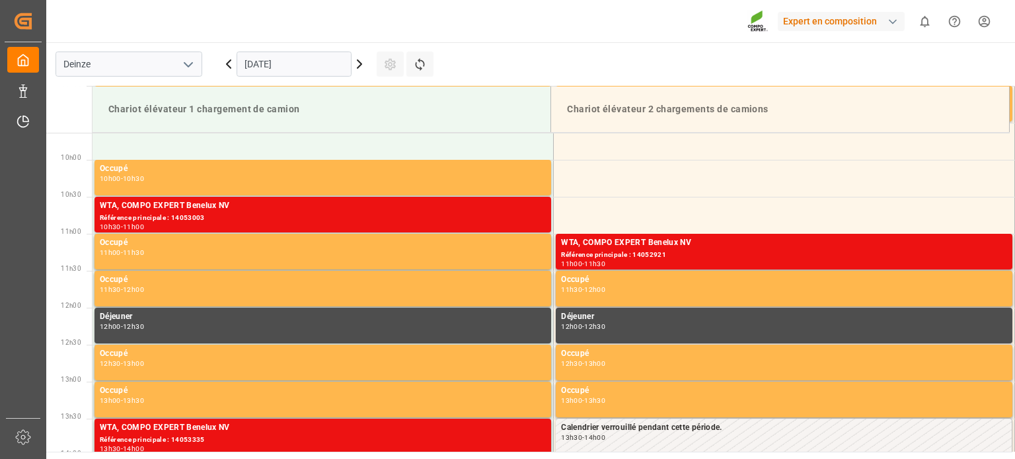
scroll to position [731, 0]
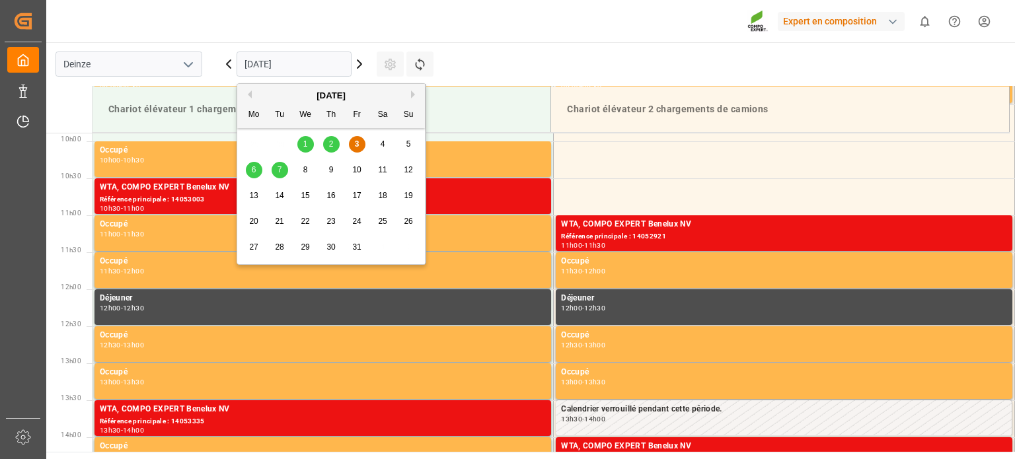
click at [338, 62] on input "[DATE]" at bounding box center [294, 64] width 115 height 25
click at [283, 168] on div "7" at bounding box center [280, 171] width 17 height 16
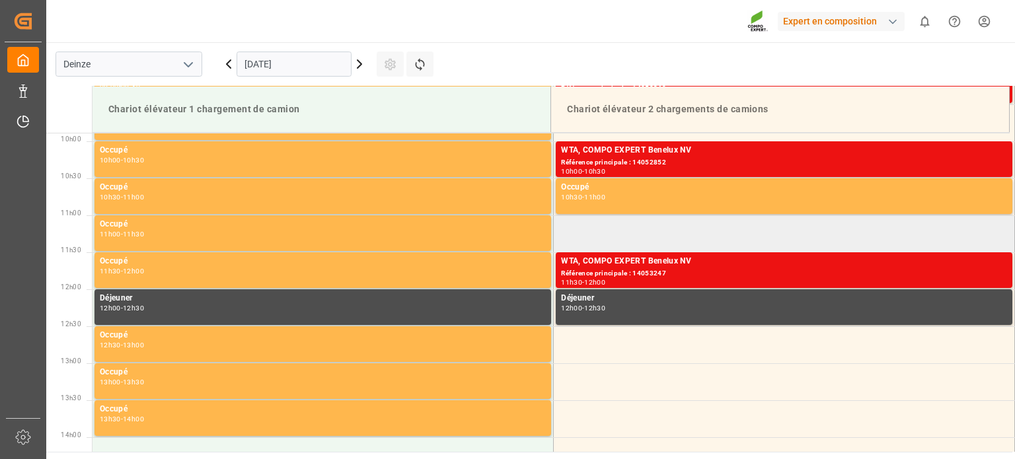
click at [614, 233] on td at bounding box center [784, 233] width 461 height 37
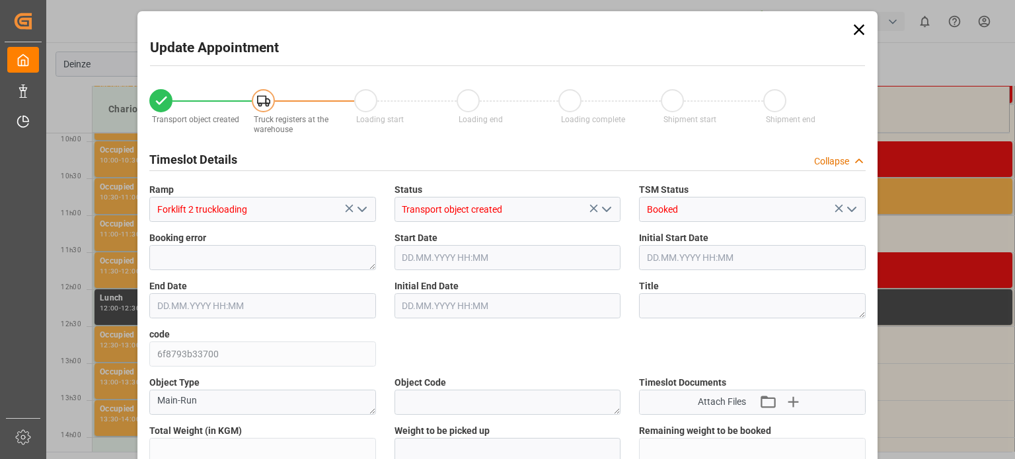
type input "25284"
type input "0"
type input "42"
type input "[DATE] 11:00"
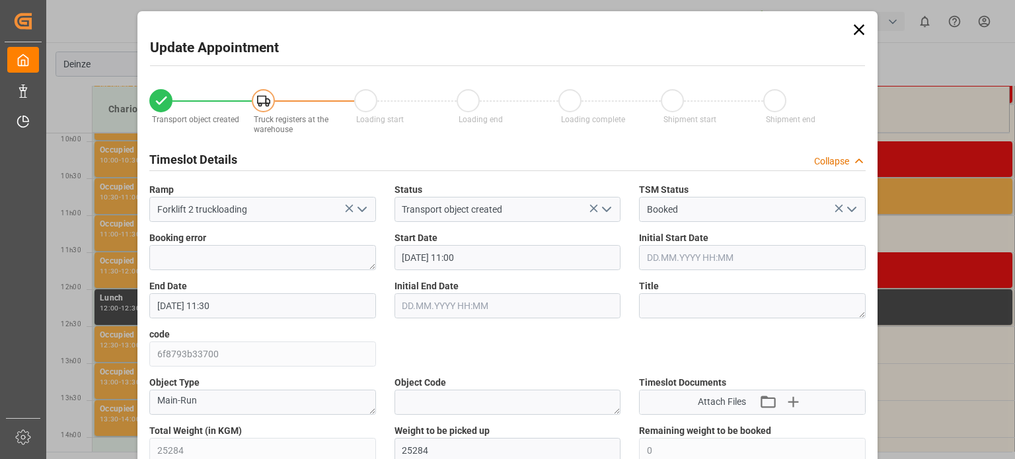
type input "[DATE] 11:30"
type input "[DATE] 13:39"
type input "[DATE] 09:30"
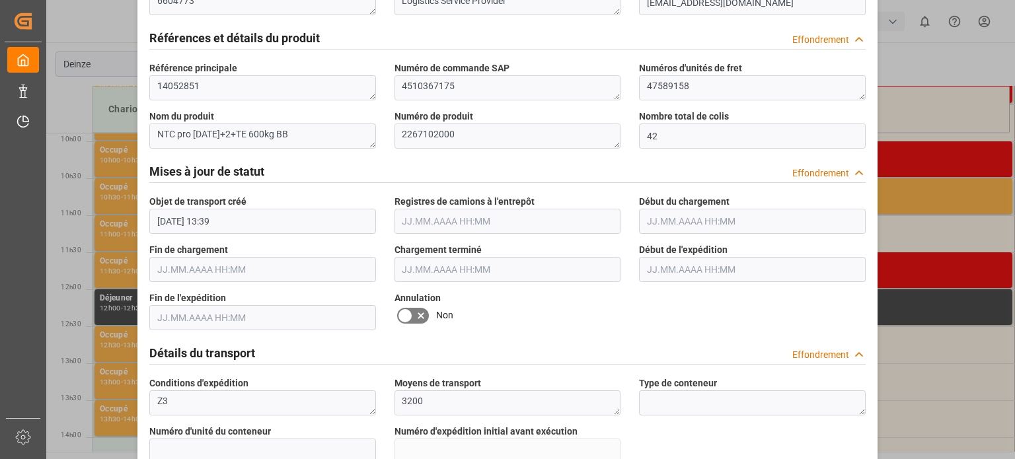
scroll to position [727, 0]
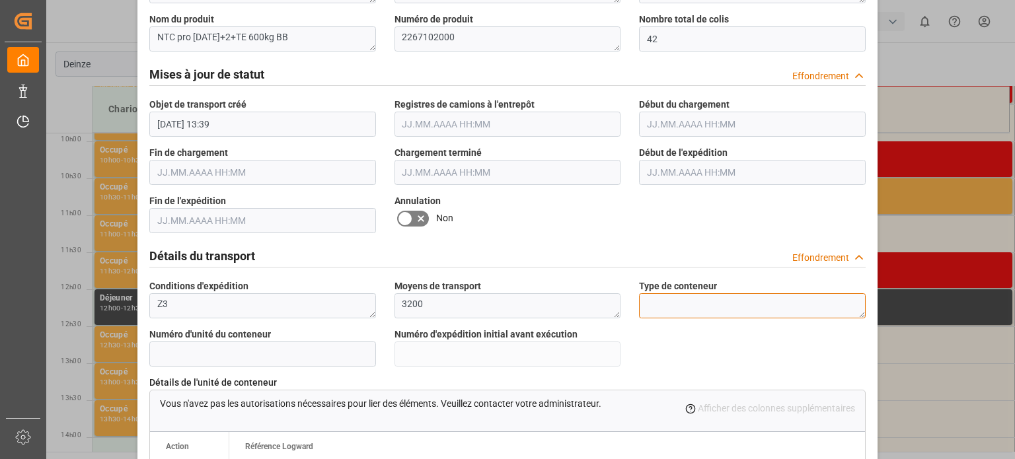
click at [703, 309] on textarea at bounding box center [752, 305] width 227 height 25
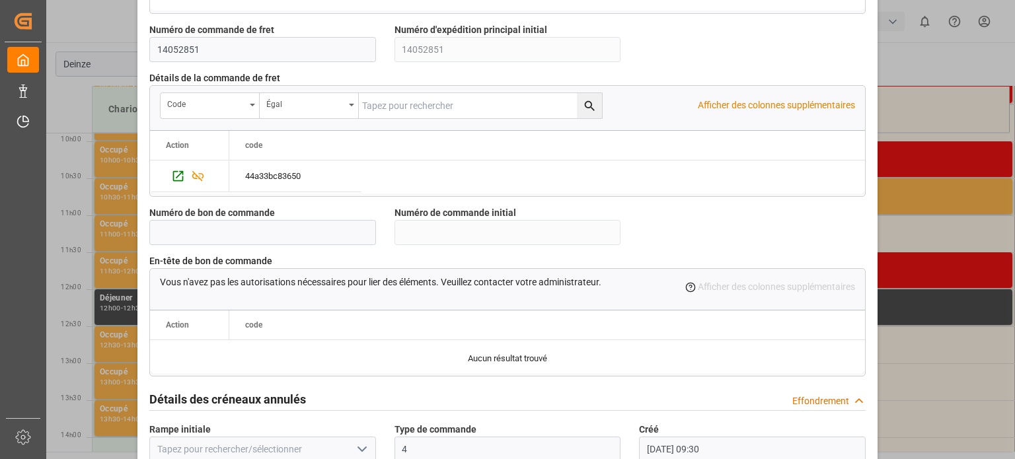
scroll to position [1279, 0]
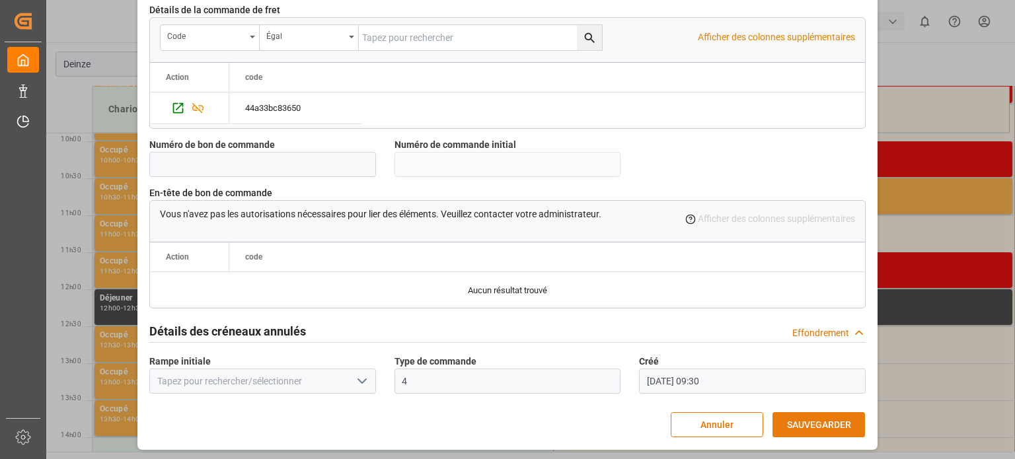
type textarea "FOND MOUVANT"
click at [826, 423] on font "SAUVEGARDER" at bounding box center [819, 425] width 64 height 11
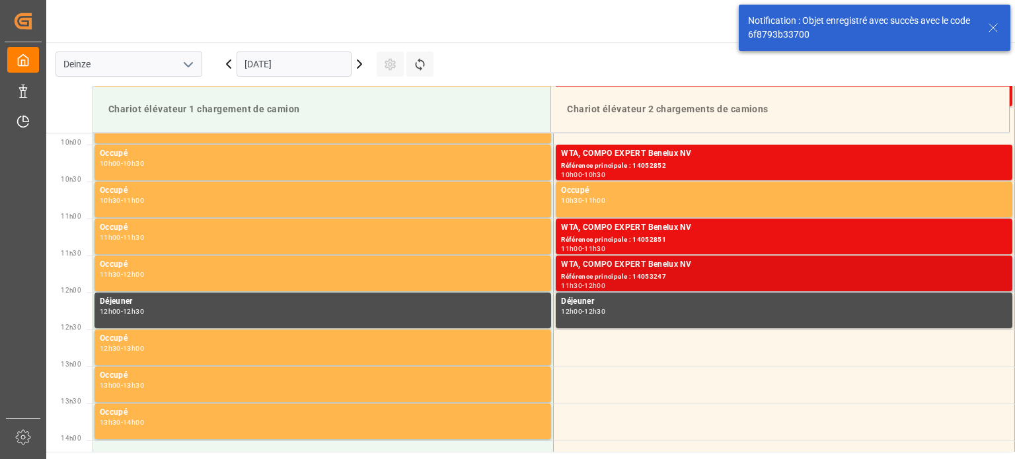
scroll to position [731, 0]
